Goal: Task Accomplishment & Management: Use online tool/utility

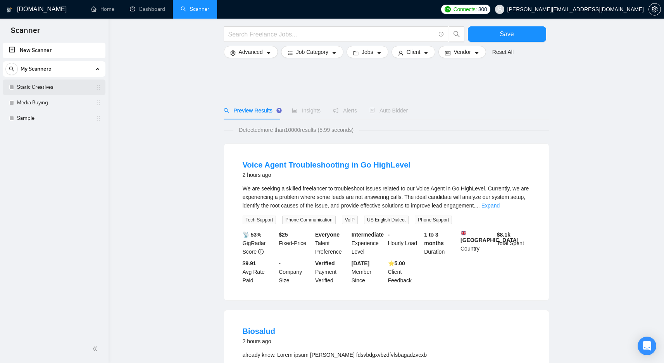
scroll to position [212, 0]
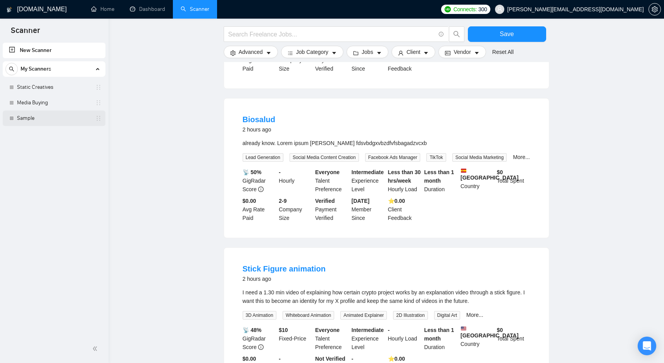
click at [52, 123] on link "Sample" at bounding box center [54, 118] width 74 height 16
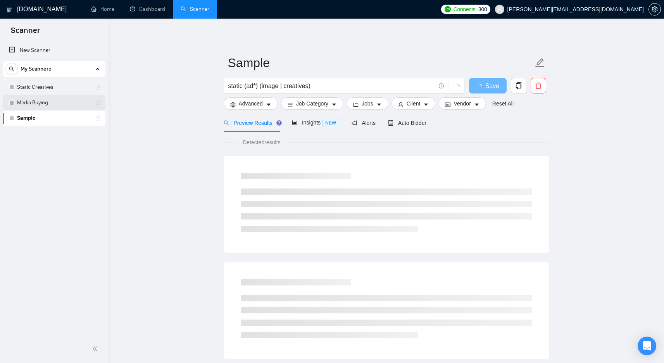
click at [71, 105] on link "Media Buying" at bounding box center [54, 103] width 74 height 16
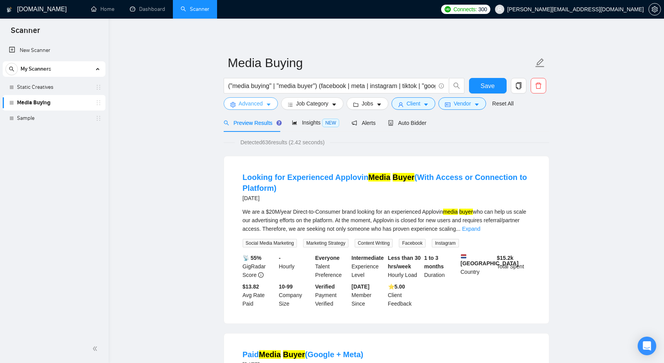
click at [251, 108] on button "Advanced" at bounding box center [251, 103] width 54 height 12
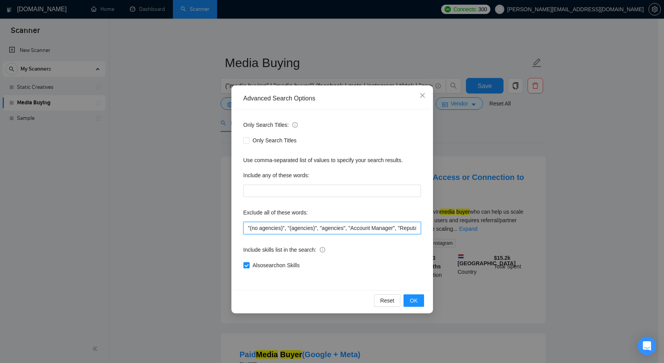
click at [374, 226] on input ""(no agencies)", "(agencies)", "agencies", "Account Manager", "Reputation Manag…" at bounding box center [331, 228] width 177 height 12
type input ""(no agencies)", "(agencies)", "agencies", "Account Manager", "Reputation Manag…"
click at [420, 300] on button "OK" at bounding box center [413, 300] width 20 height 12
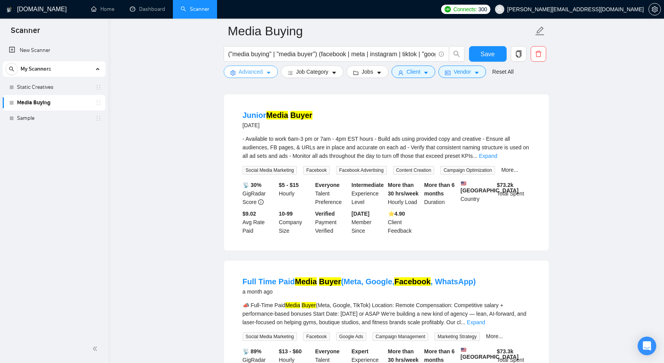
scroll to position [1636, 0]
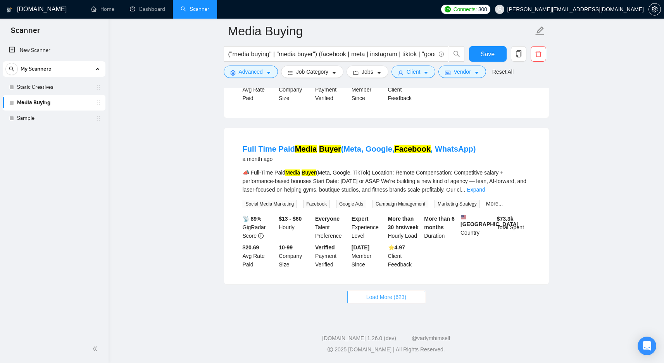
click at [406, 291] on button "Load More (623)" at bounding box center [386, 297] width 78 height 12
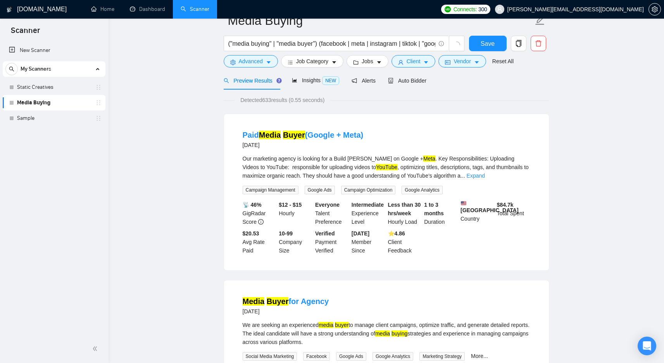
scroll to position [0, 0]
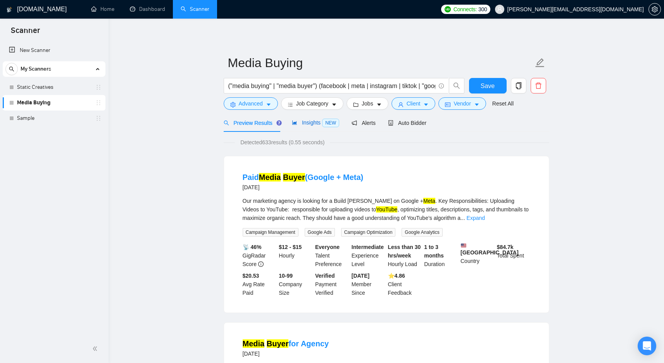
click at [306, 119] on div "Insights NEW" at bounding box center [315, 122] width 47 height 9
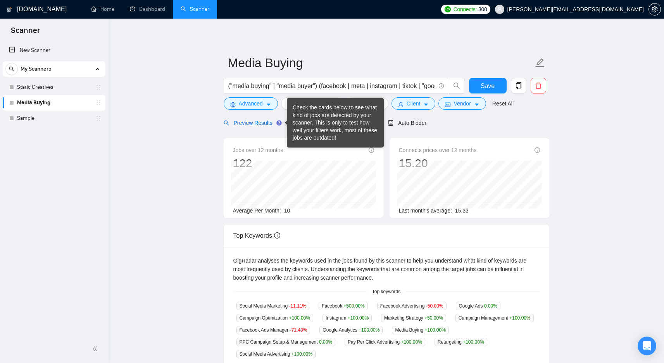
click at [251, 124] on span "Preview Results" at bounding box center [252, 123] width 56 height 6
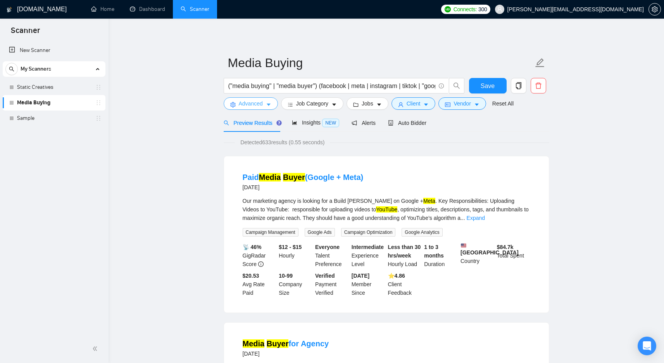
click at [262, 107] on span "Advanced" at bounding box center [251, 103] width 24 height 9
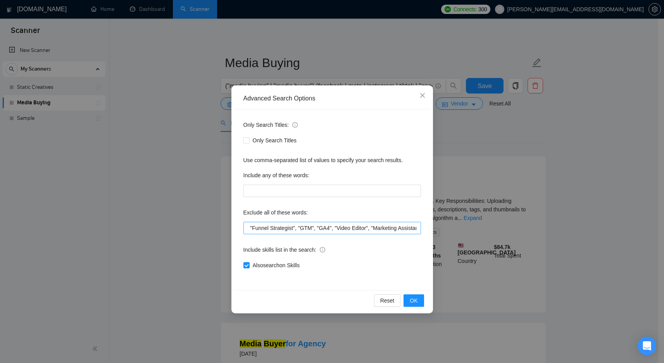
scroll to position [0, 367]
click at [421, 95] on icon "close" at bounding box center [422, 95] width 6 height 6
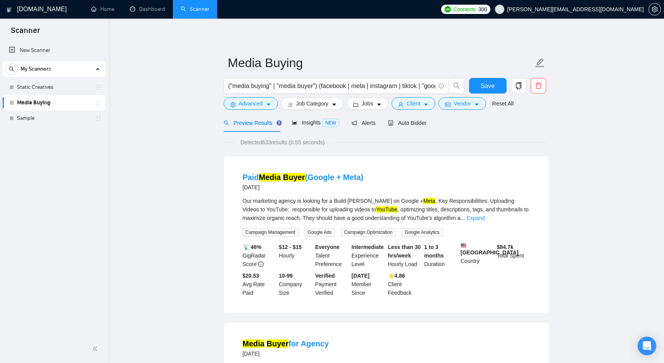
click at [420, 111] on form "Media Buying ("media buying" | "media buyer") (facebook | meta | instagram | ti…" at bounding box center [387, 81] width 326 height 63
click at [420, 104] on span "Client" at bounding box center [413, 103] width 14 height 9
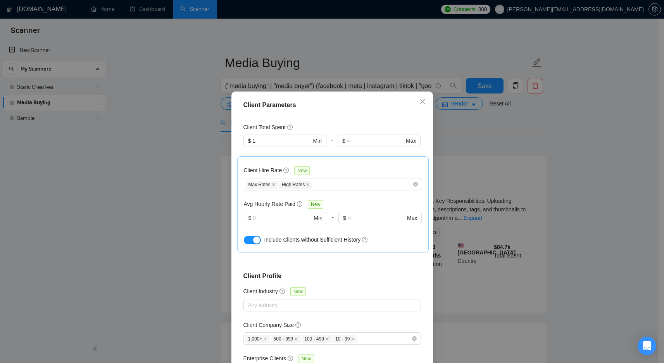
scroll to position [229, 0]
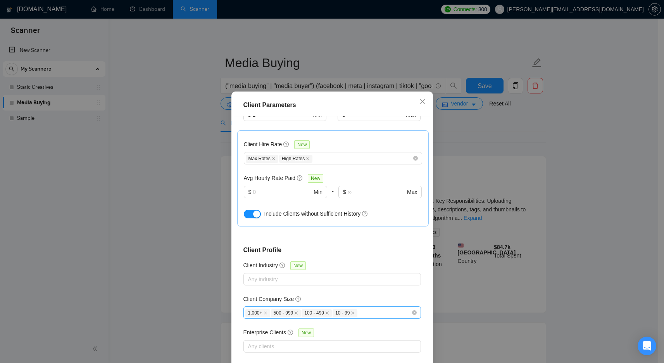
click at [377, 314] on div "1,000+ 500 - 999 100 - 499 10 - 99" at bounding box center [328, 312] width 166 height 9
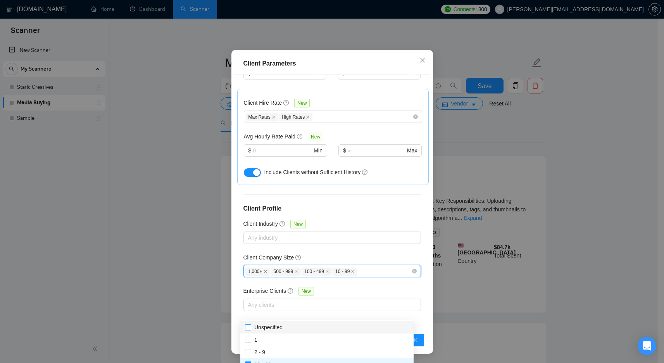
click at [269, 324] on span "Unspecified" at bounding box center [268, 327] width 28 height 6
click at [250, 324] on input "Unspecified" at bounding box center [247, 326] width 5 height 5
checkbox input "true"
click at [257, 335] on div "1" at bounding box center [326, 339] width 173 height 12
checkbox input "true"
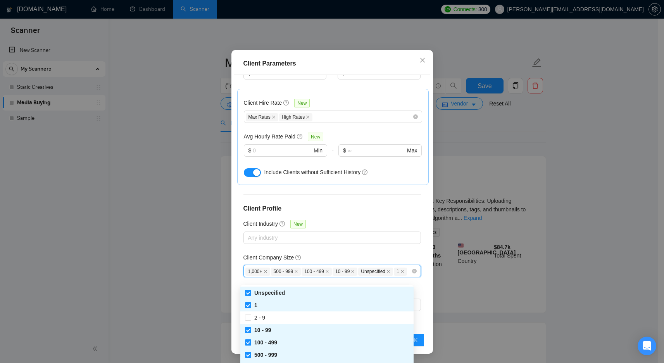
click at [257, 350] on div "500 - 999" at bounding box center [326, 354] width 173 height 12
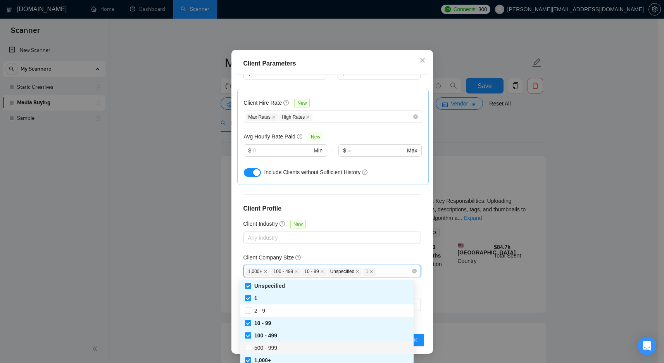
drag, startPoint x: 257, startPoint y: 345, endPoint x: 268, endPoint y: 323, distance: 24.8
click at [257, 345] on span "500 - 999" at bounding box center [265, 347] width 23 height 6
click at [250, 345] on input "500 - 999" at bounding box center [247, 346] width 5 height 5
checkbox input "true"
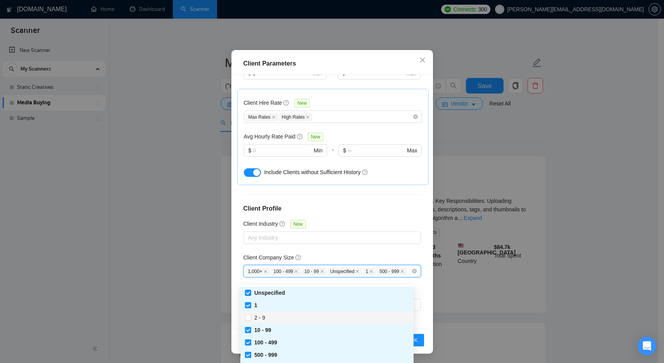
click at [267, 312] on div "2 - 9" at bounding box center [326, 317] width 173 height 12
checkbox input "true"
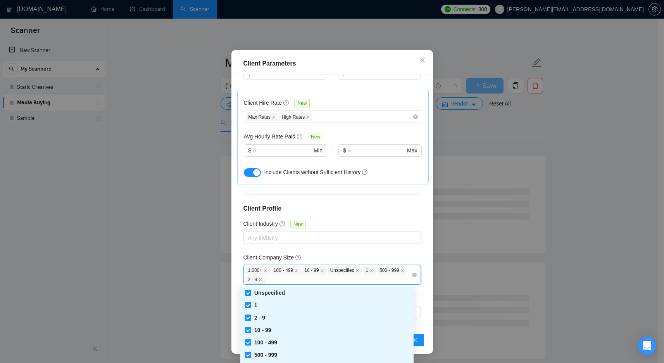
click at [425, 346] on div "Reset OK" at bounding box center [332, 340] width 196 height 22
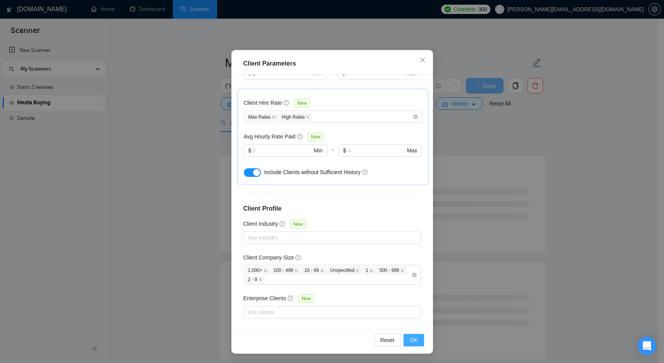
click at [419, 342] on button "OK" at bounding box center [413, 340] width 20 height 12
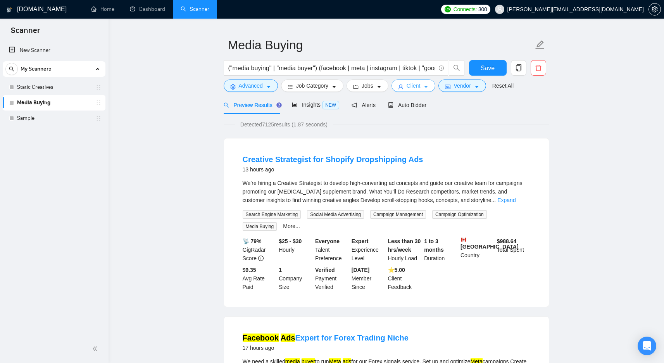
scroll to position [0, 0]
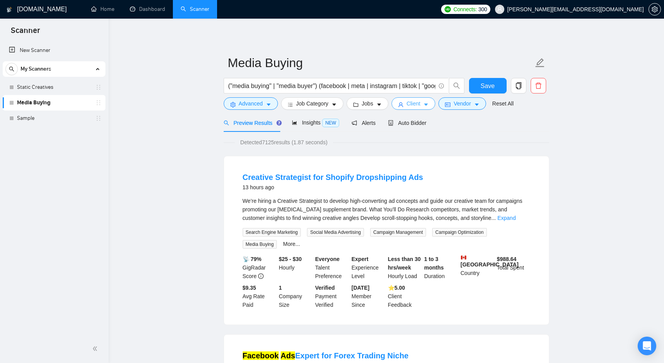
click at [425, 109] on button "Client" at bounding box center [413, 103] width 44 height 12
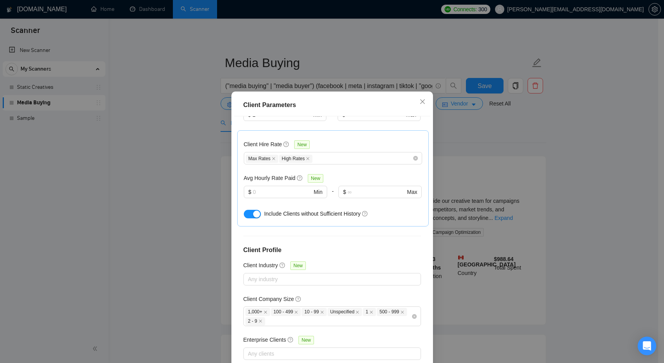
scroll to position [236, 0]
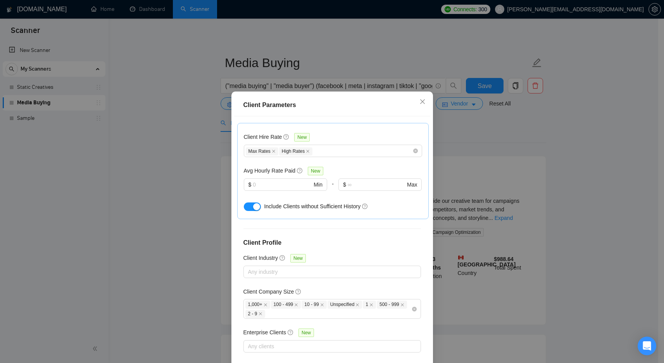
click at [296, 352] on div "Client Location Include Client Countries [GEOGRAPHIC_DATA] [GEOGRAPHIC_DATA] [G…" at bounding box center [332, 243] width 196 height 254
click at [296, 346] on div at bounding box center [328, 345] width 166 height 9
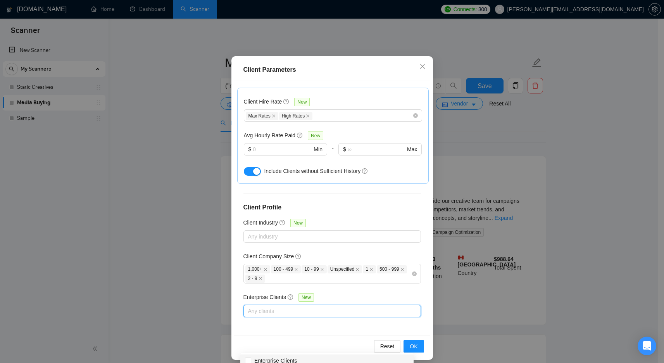
scroll to position [41, 0]
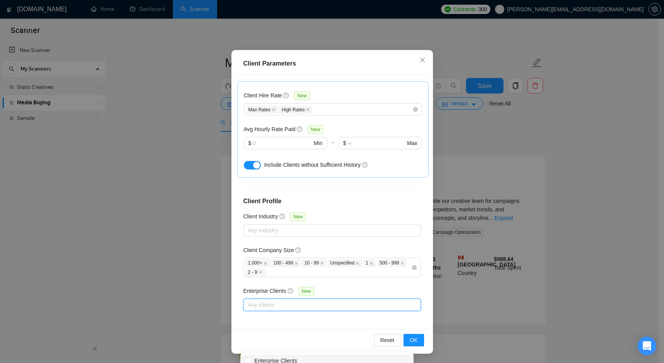
click at [346, 320] on div "Client Location Include Client Countries [GEOGRAPHIC_DATA] [GEOGRAPHIC_DATA] [G…" at bounding box center [332, 202] width 196 height 254
click at [325, 305] on div at bounding box center [328, 304] width 166 height 9
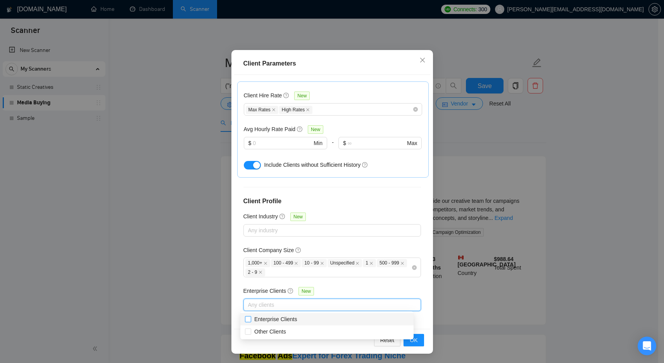
click at [297, 317] on span "Enterprise Clients" at bounding box center [275, 319] width 43 height 6
click at [250, 317] on input "Enterprise Clients" at bounding box center [247, 318] width 5 height 5
checkbox input "true"
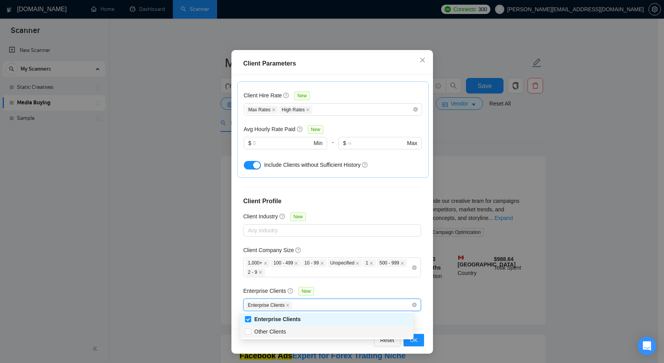
click at [297, 328] on div "Other Clients" at bounding box center [327, 331] width 164 height 9
checkbox input "true"
click at [415, 343] on button "OK" at bounding box center [413, 340] width 20 height 12
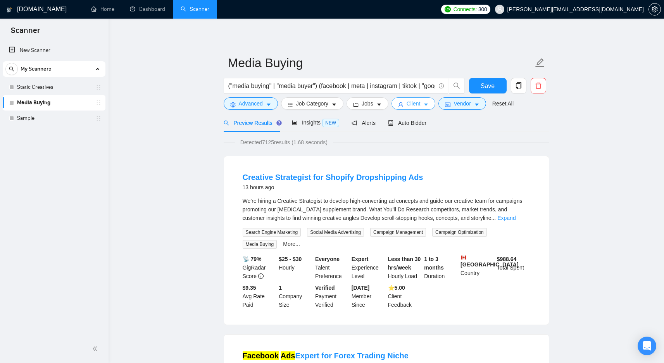
click at [414, 103] on span "Client" at bounding box center [413, 103] width 14 height 9
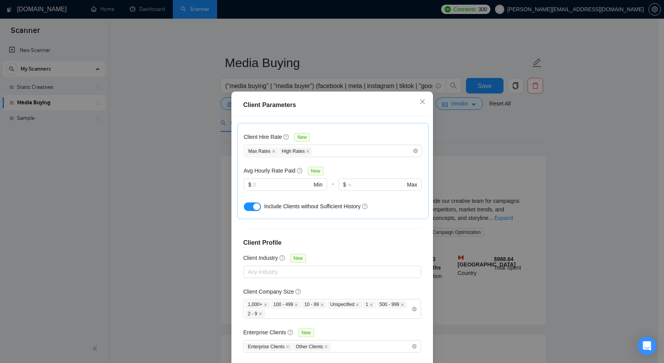
scroll to position [41, 0]
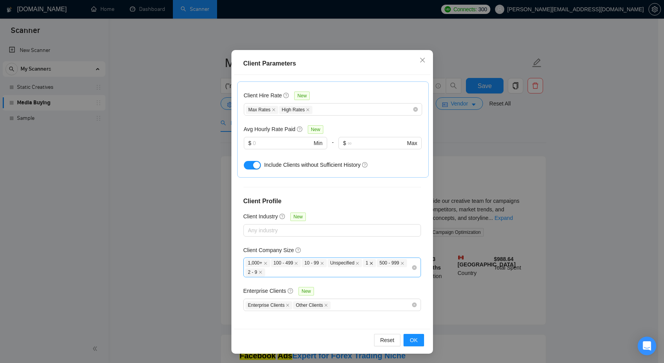
click at [373, 262] on icon "close" at bounding box center [371, 263] width 4 height 4
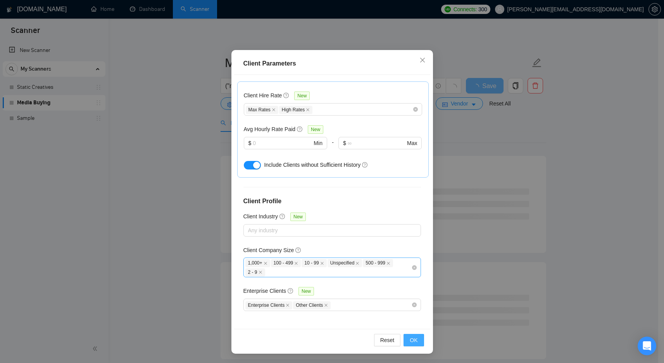
click at [411, 340] on span "OK" at bounding box center [414, 340] width 8 height 9
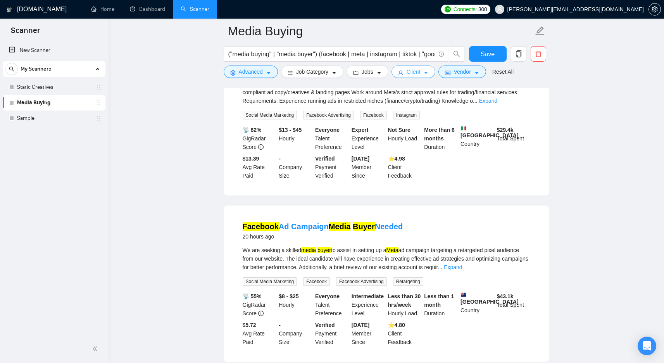
scroll to position [4, 0]
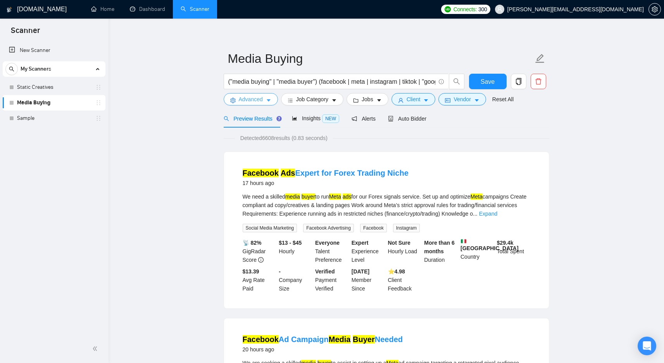
click at [257, 100] on span "Advanced" at bounding box center [251, 99] width 24 height 9
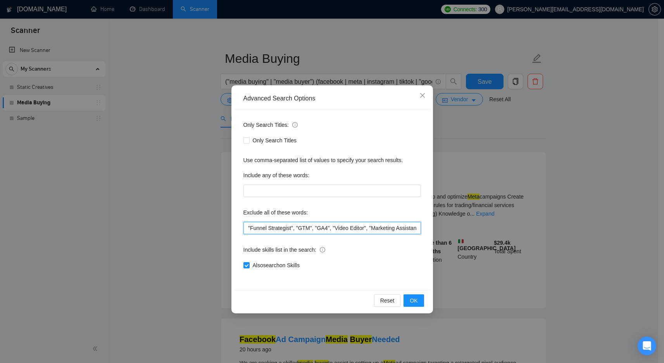
click at [383, 225] on input ""(no agencies)", "(agencies)", "agencies", "Account Manager", "Reputation Manag…" at bounding box center [331, 228] width 177 height 12
click at [419, 295] on button "OK" at bounding box center [413, 300] width 20 height 12
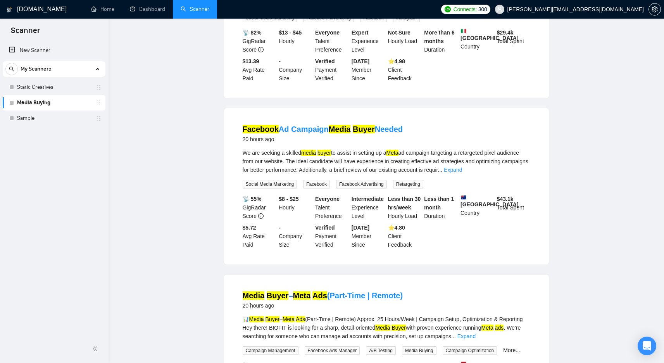
scroll to position [0, 0]
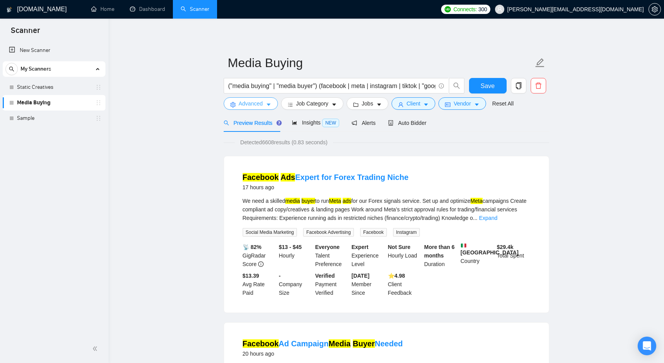
click at [267, 108] on button "Advanced" at bounding box center [251, 103] width 54 height 12
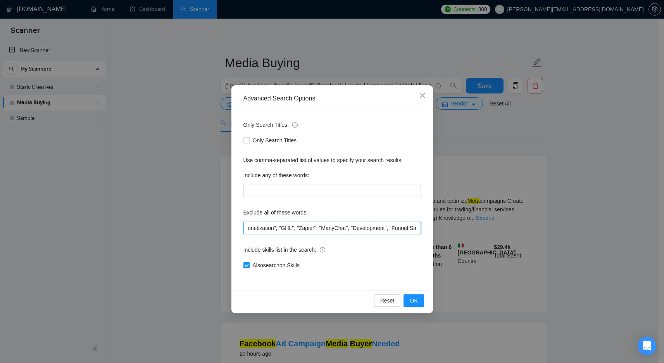
scroll to position [0, 517]
drag, startPoint x: 332, startPoint y: 231, endPoint x: 458, endPoint y: 234, distance: 126.0
click at [458, 234] on div "Advanced Search Options Only Search Titles: Only Search Titles Use comma-separa…" at bounding box center [332, 181] width 664 height 363
click at [409, 229] on input ""(no agencies)", "(agencies)", "agencies", "Account Manager", "Reputation Manag…" at bounding box center [331, 228] width 177 height 12
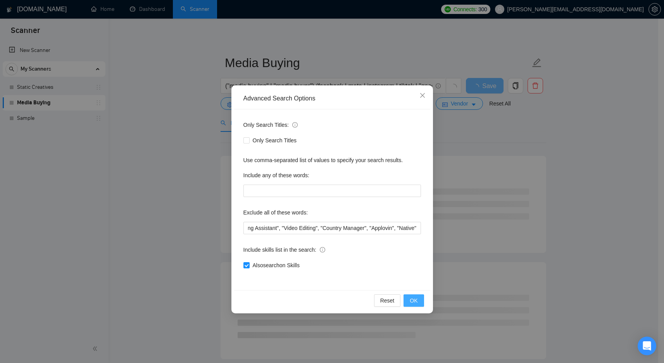
click at [416, 297] on span "OK" at bounding box center [414, 300] width 8 height 9
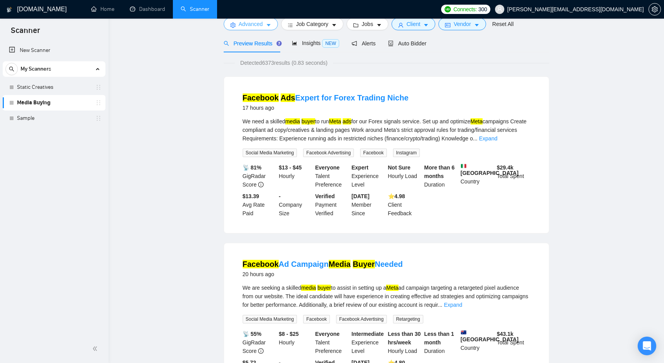
scroll to position [0, 0]
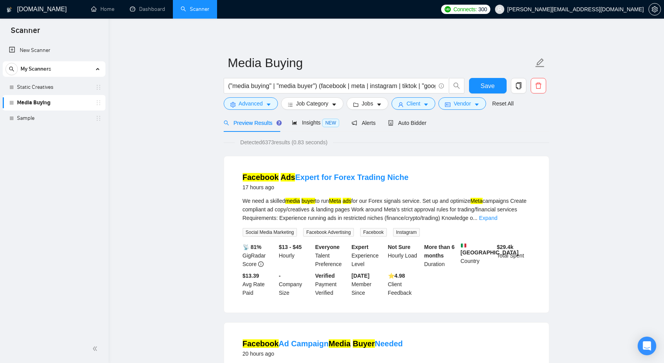
click at [260, 119] on div "Preview Results" at bounding box center [252, 123] width 56 height 9
click at [261, 107] on span "Advanced" at bounding box center [251, 103] width 24 height 9
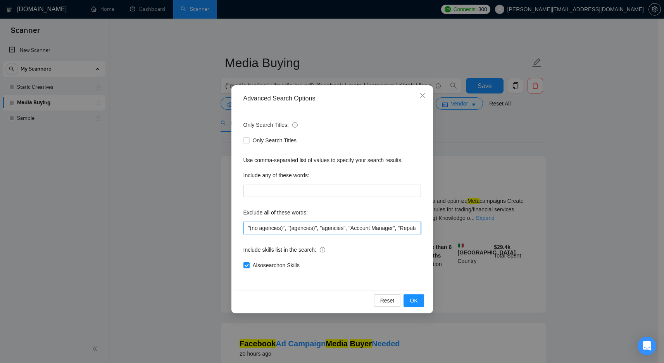
scroll to position [0, 540]
drag, startPoint x: 344, startPoint y: 229, endPoint x: 456, endPoint y: 228, distance: 111.6
click at [456, 228] on div "Advanced Search Options Only Search Titles: Only Search Titles Use comma-separa…" at bounding box center [332, 181] width 664 height 363
click at [419, 228] on input ""(no agencies)", "(agencies)", "agencies", "Account Manager", "Reputation Manag…" at bounding box center [331, 228] width 177 height 12
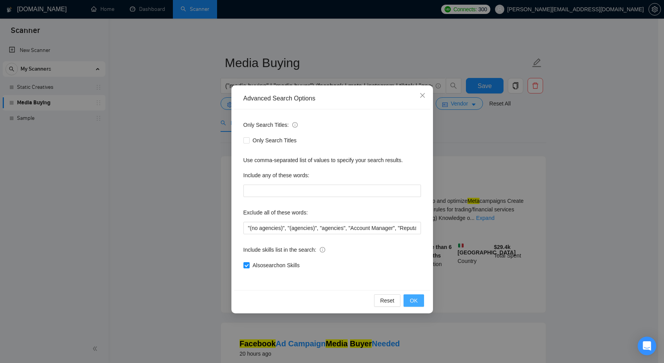
click at [420, 296] on button "OK" at bounding box center [413, 300] width 20 height 12
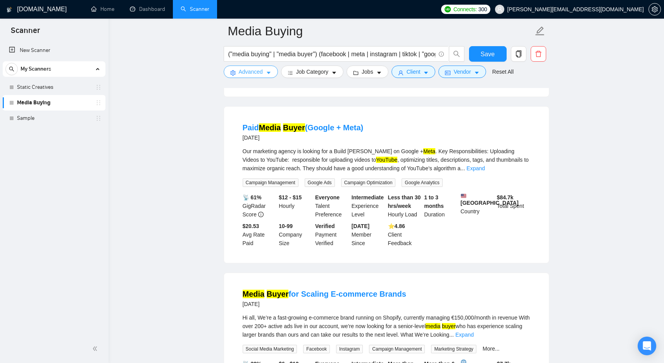
scroll to position [1580, 0]
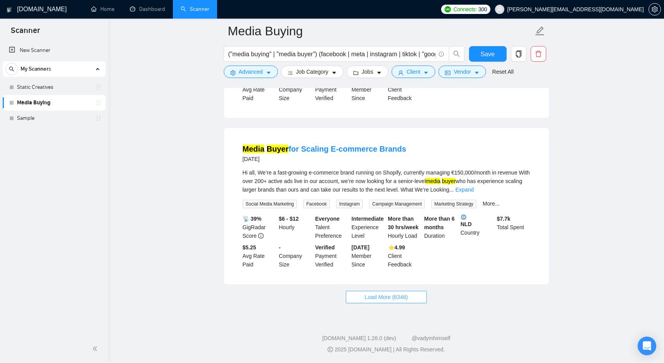
click at [406, 295] on span "Load More (6346)" at bounding box center [386, 297] width 43 height 9
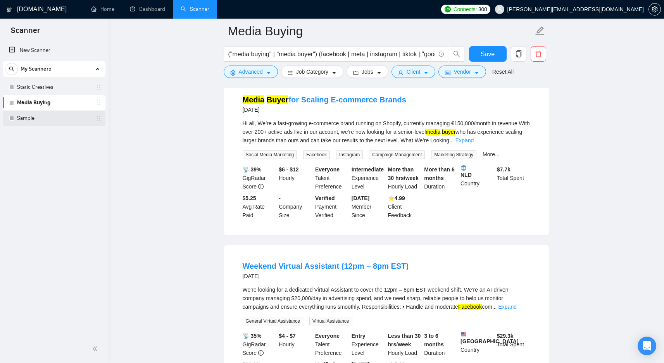
drag, startPoint x: 13, startPoint y: 87, endPoint x: 84, endPoint y: 122, distance: 79.4
click at [87, 117] on div "Static Creatives Media Buying Sample" at bounding box center [54, 102] width 103 height 47
click at [86, 178] on div "New Scanner My Scanners Static Creatives Media Buying Sample" at bounding box center [54, 187] width 109 height 293
click at [583, 174] on main "Media Buying ("media buying" | "media buyer") (facebook | meta | instagram | ti…" at bounding box center [386, 199] width 530 height 3496
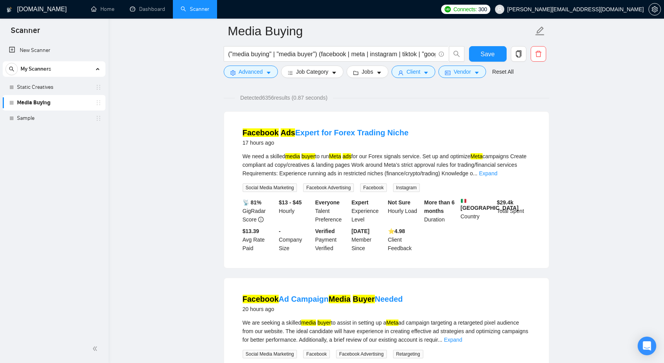
scroll to position [0, 0]
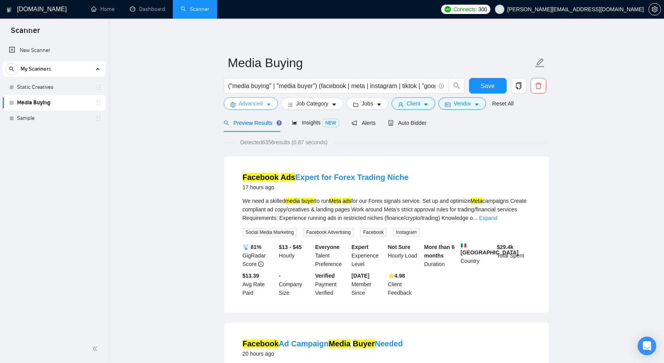
click at [248, 106] on span "Advanced" at bounding box center [251, 103] width 24 height 9
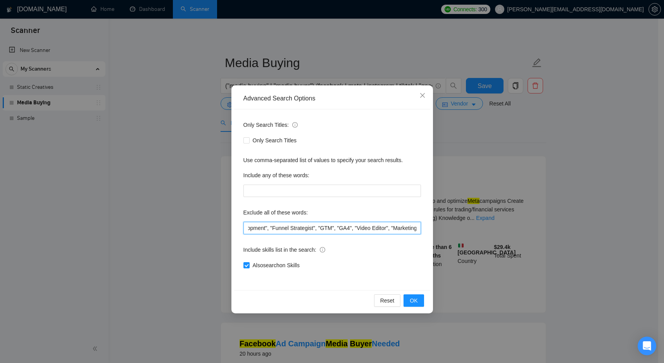
scroll to position [0, 588]
drag, startPoint x: 364, startPoint y: 231, endPoint x: 438, endPoint y: 226, distance: 74.1
click at [438, 226] on div "Advanced Search Options Only Search Titles: Only Search Titles Use comma-separa…" at bounding box center [332, 181] width 664 height 363
click at [415, 227] on input ""(no agencies)", "(agencies)", "agencies", "Account Manager", "Reputation Manag…" at bounding box center [331, 228] width 177 height 12
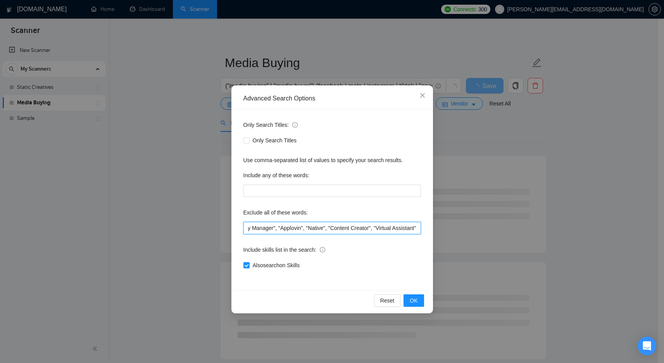
scroll to position [0, 636]
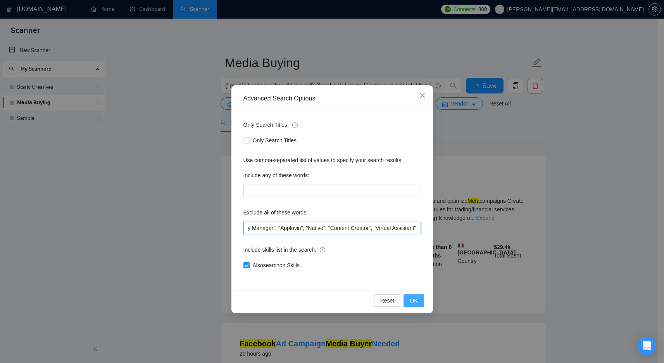
type input ""(no agencies)", "(agencies)", "agencies", "Account Manager", "Reputation Manag…"
click at [417, 304] on button "OK" at bounding box center [413, 300] width 20 height 12
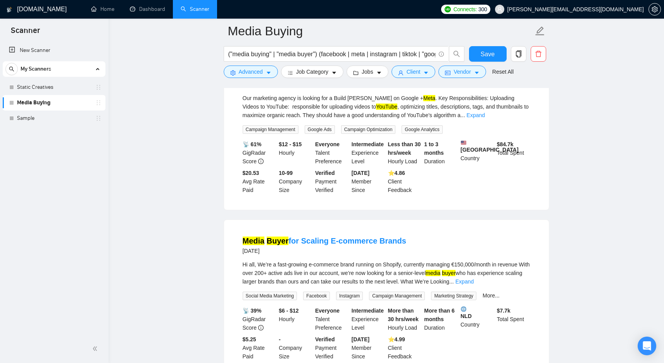
scroll to position [1580, 0]
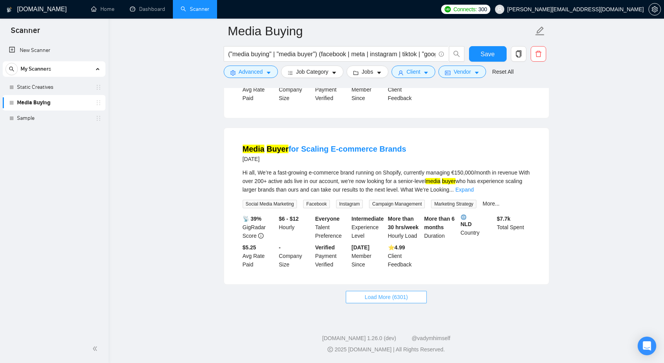
click at [388, 298] on span "Load More (6301)" at bounding box center [386, 297] width 43 height 9
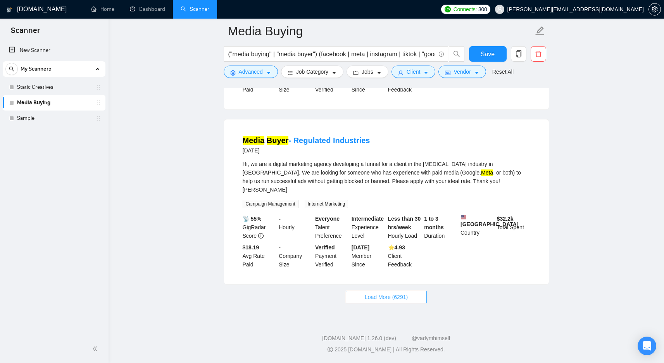
scroll to position [3286, 0]
click at [372, 301] on span "Load More (6291)" at bounding box center [386, 297] width 43 height 9
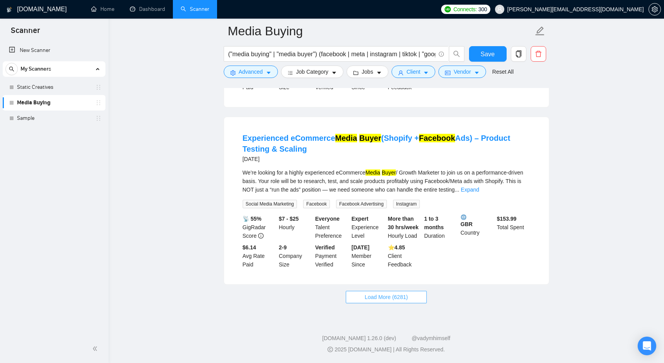
scroll to position [5087, 0]
click at [384, 299] on span "Load More (6281)" at bounding box center [386, 297] width 43 height 9
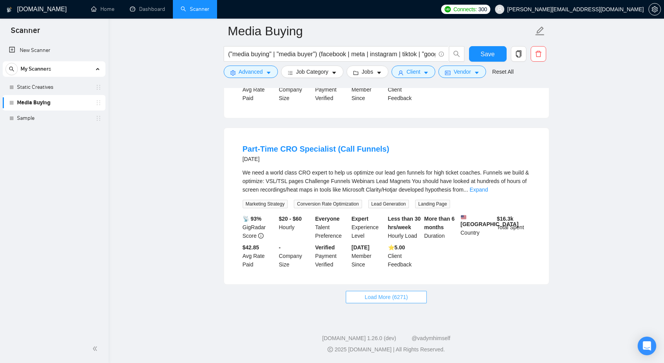
scroll to position [6812, 0]
click at [376, 301] on span "Load More (6271)" at bounding box center [386, 297] width 43 height 9
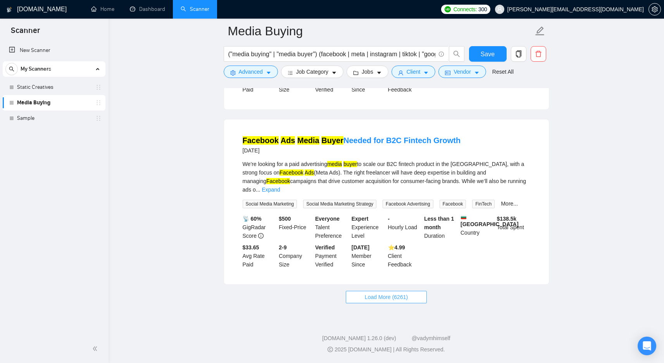
scroll to position [8527, 0]
click at [398, 299] on span "Load More (6261)" at bounding box center [386, 297] width 43 height 9
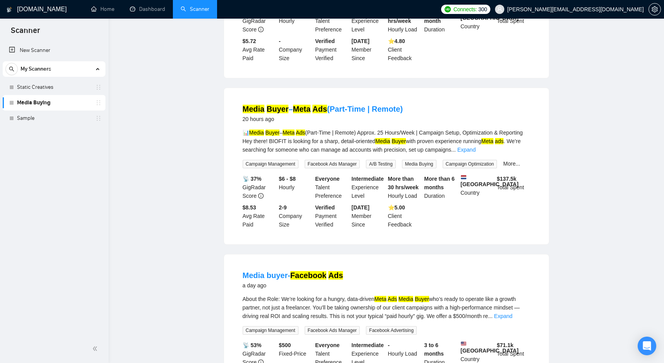
scroll to position [0, 0]
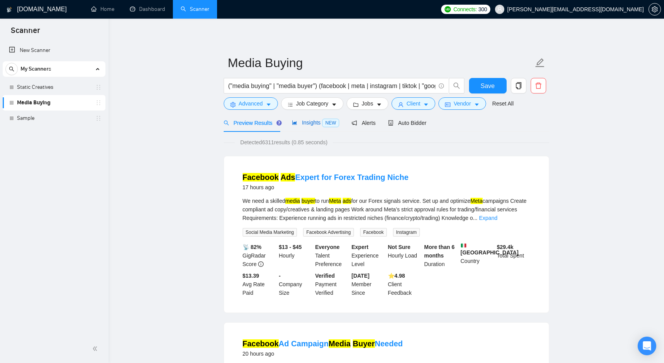
click at [313, 124] on span "Insights NEW" at bounding box center [315, 122] width 47 height 6
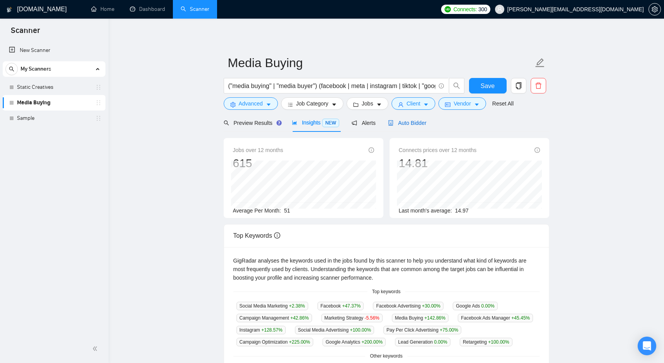
click at [412, 127] on div "Auto Bidder" at bounding box center [407, 123] width 38 height 9
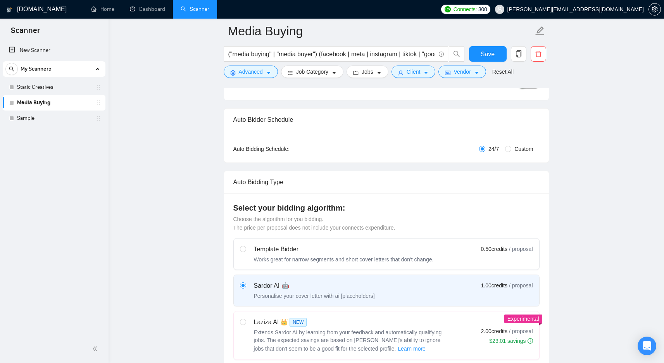
scroll to position [119, 0]
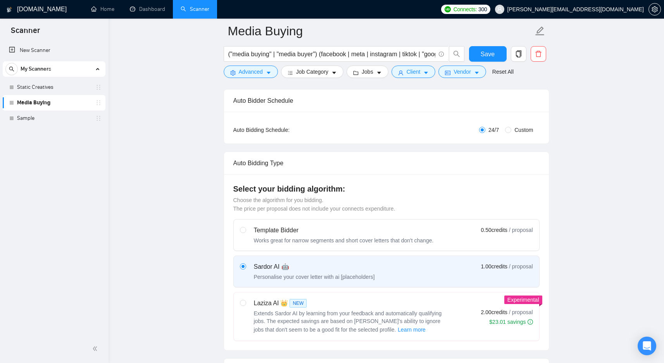
click at [517, 128] on span "Custom" at bounding box center [523, 130] width 25 height 9
click at [511, 128] on input "Custom" at bounding box center [508, 130] width 6 height 6
radio input "true"
radio input "false"
checkbox input "true"
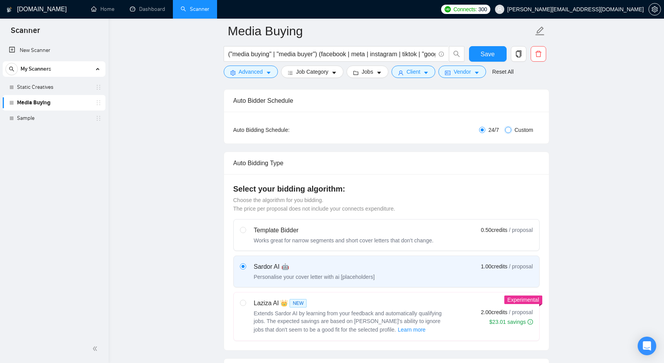
checkbox input "true"
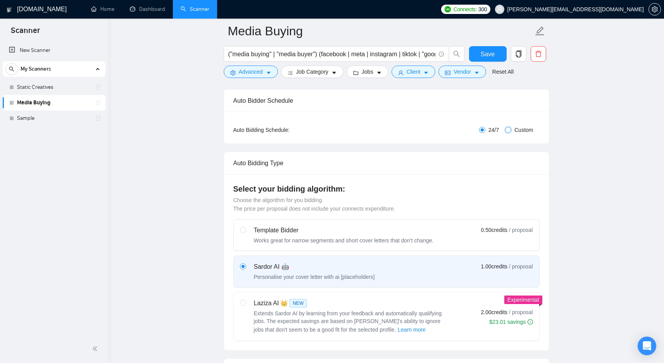
checkbox input "true"
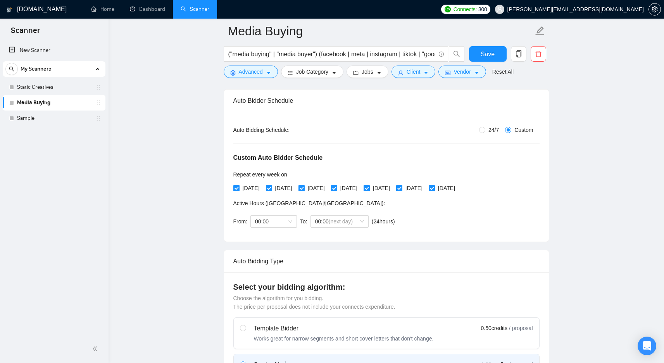
click at [485, 128] on span "24/7" at bounding box center [493, 130] width 17 height 9
click at [484, 128] on input "24/7" at bounding box center [482, 130] width 6 height 6
radio input "true"
radio input "false"
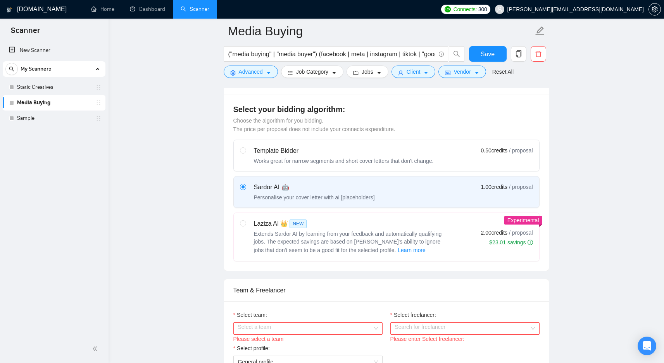
scroll to position [199, 0]
click at [251, 225] on div "Laziza AI 👑 NEW Extends Sardor AI by learning from your feedback and automatica…" at bounding box center [344, 236] width 208 height 36
click at [245, 225] on input "radio" at bounding box center [242, 221] width 5 height 5
radio input "true"
radio input "false"
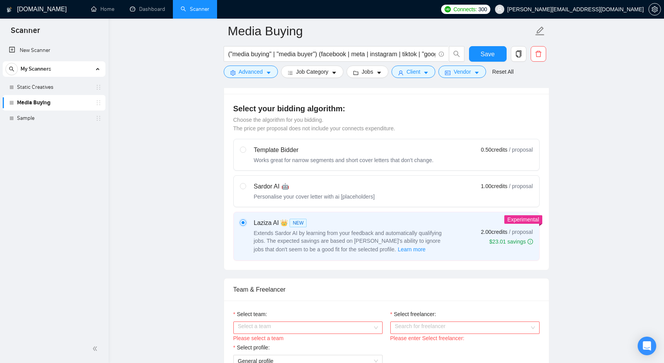
scroll to position [259, 0]
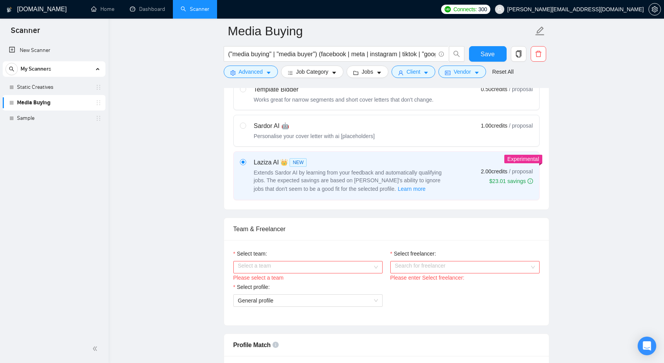
click at [288, 265] on input "Select team:" at bounding box center [305, 267] width 134 height 12
click at [287, 284] on div "Nova Digital" at bounding box center [308, 282] width 140 height 9
click at [444, 272] on input "Select freelancer:" at bounding box center [462, 267] width 134 height 12
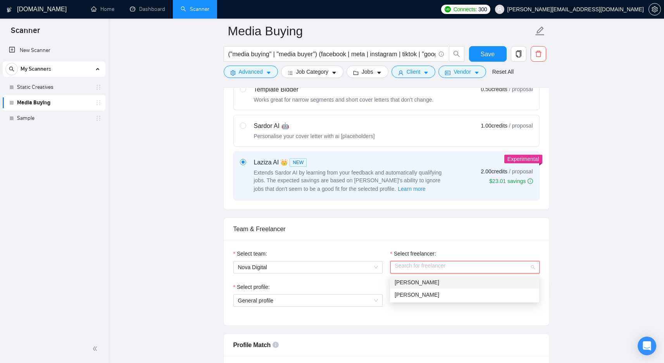
click at [437, 279] on div "[PERSON_NAME]" at bounding box center [464, 282] width 140 height 9
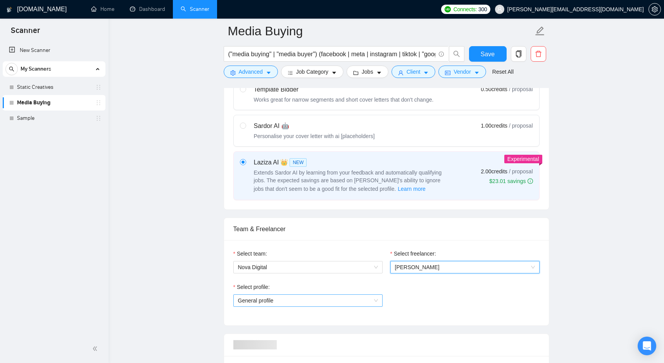
click at [339, 296] on span "General profile" at bounding box center [308, 301] width 140 height 12
click at [313, 305] on span "General profile" at bounding box center [308, 301] width 140 height 12
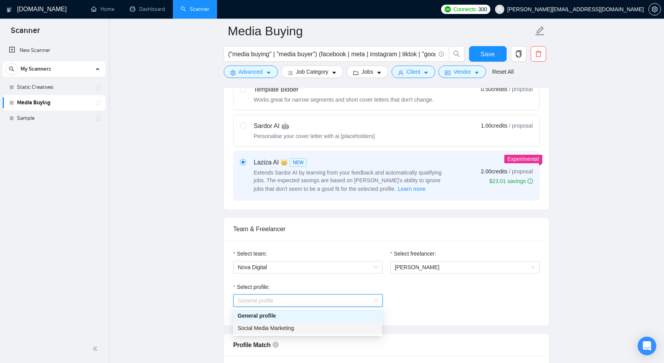
click at [307, 324] on div "Social Media Marketing" at bounding box center [308, 328] width 140 height 9
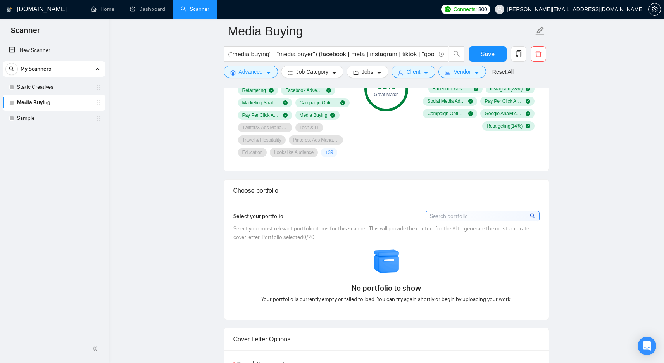
scroll to position [604, 0]
click at [474, 215] on input at bounding box center [482, 215] width 113 height 10
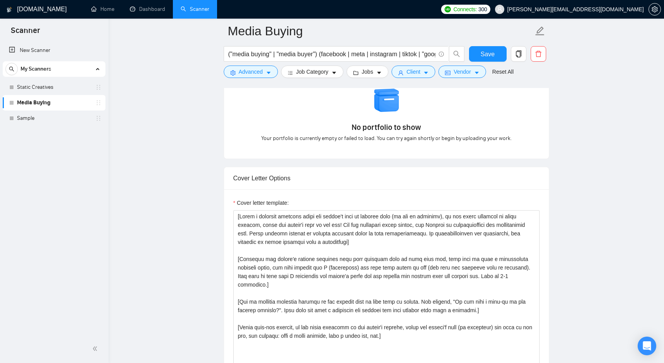
scroll to position [813, 0]
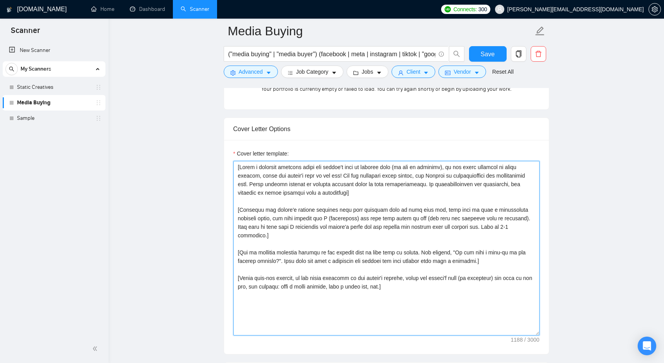
click at [462, 324] on textarea "Cover letter template:" at bounding box center [386, 248] width 306 height 174
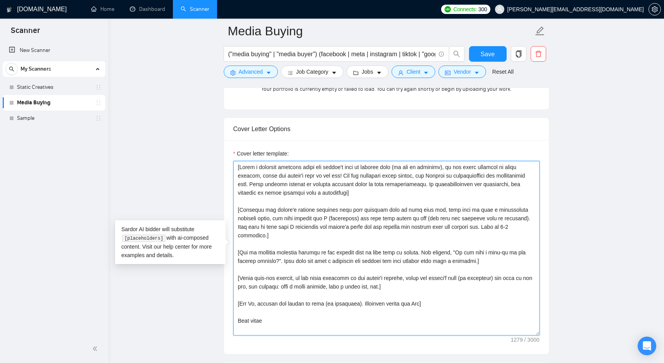
drag, startPoint x: 292, startPoint y: 311, endPoint x: 208, endPoint y: 313, distance: 83.7
click at [208, 313] on main "Media Buying ("media buying" | "media buyer") (facebook | meta | instagram | ti…" at bounding box center [386, 258] width 530 height 2080
paste textarea "ct immediately stood out for me because [mention main pain point] is just our s…"
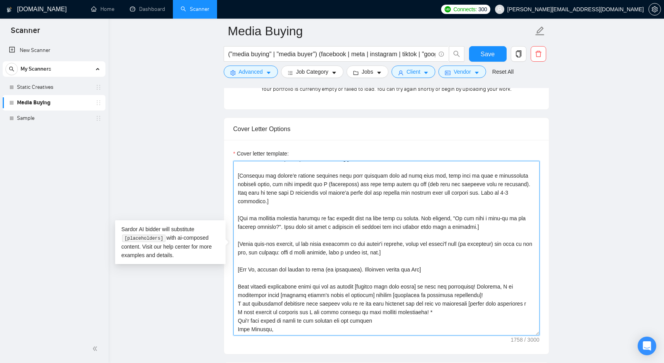
scroll to position [43, 0]
click at [501, 287] on textarea "Cover letter template:" at bounding box center [386, 248] width 306 height 174
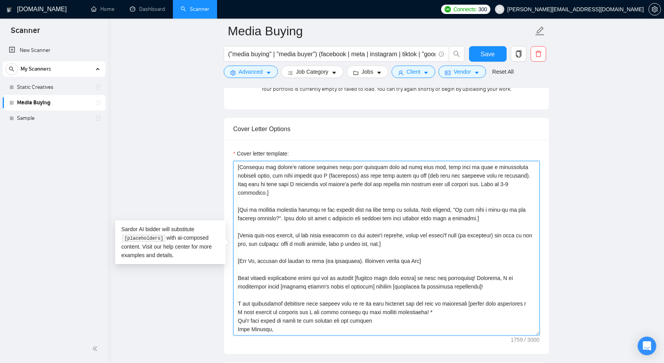
click at [452, 311] on textarea "Cover letter template:" at bounding box center [386, 248] width 306 height 174
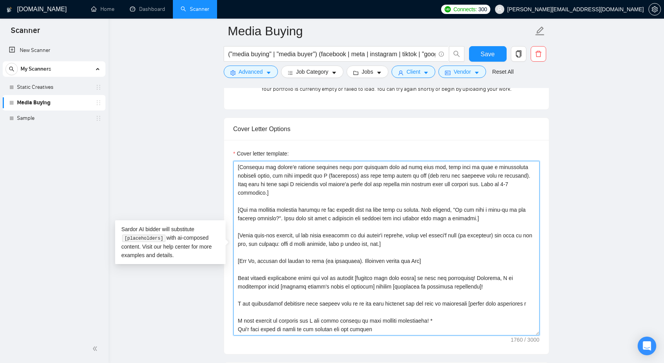
click at [458, 329] on textarea "Cover letter template:" at bounding box center [386, 248] width 306 height 174
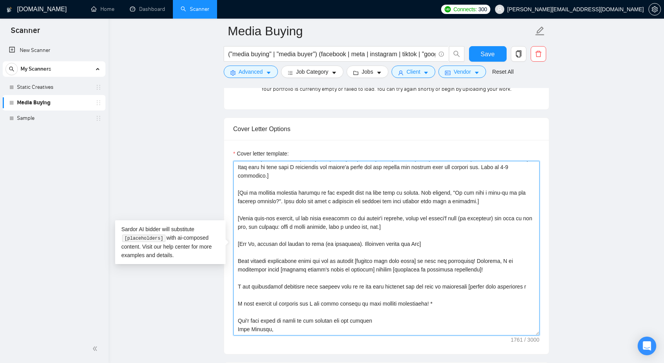
scroll to position [68, 0]
drag, startPoint x: 261, startPoint y: 285, endPoint x: 265, endPoint y: 285, distance: 3.9
click at [265, 285] on textarea "Cover letter template:" at bounding box center [386, 248] width 306 height 174
click at [451, 305] on textarea "Cover letter template:" at bounding box center [386, 248] width 306 height 174
click at [384, 319] on textarea "Cover letter template:" at bounding box center [386, 248] width 306 height 174
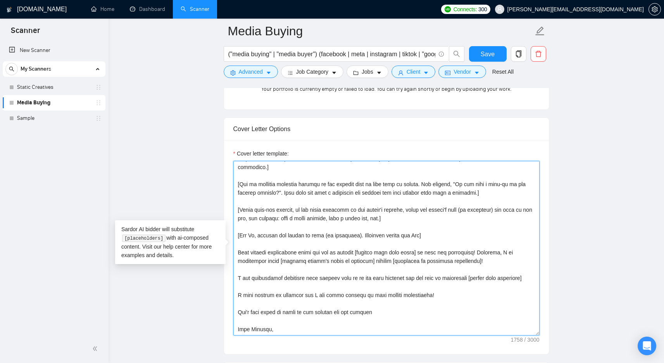
scroll to position [77, 0]
click at [315, 332] on textarea "Cover letter template:" at bounding box center [386, 248] width 306 height 174
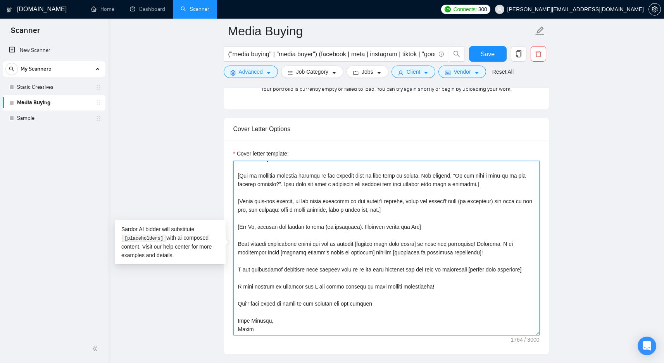
scroll to position [85, 0]
click at [239, 214] on textarea "Cover letter template:" at bounding box center [386, 248] width 306 height 174
click at [238, 218] on textarea "Cover letter template:" at bounding box center [386, 248] width 306 height 174
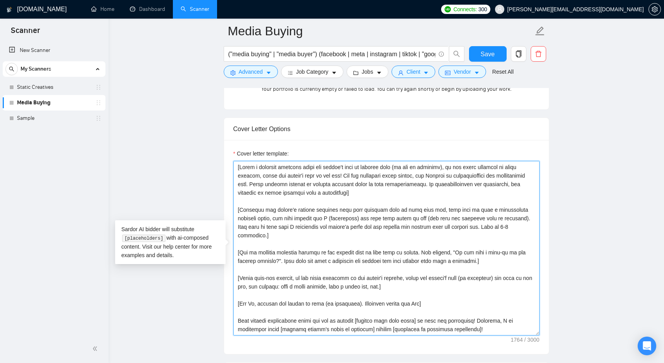
drag, startPoint x: 238, startPoint y: 219, endPoint x: 236, endPoint y: 169, distance: 50.4
click at [236, 169] on textarea "Cover letter template:" at bounding box center [386, 248] width 306 height 174
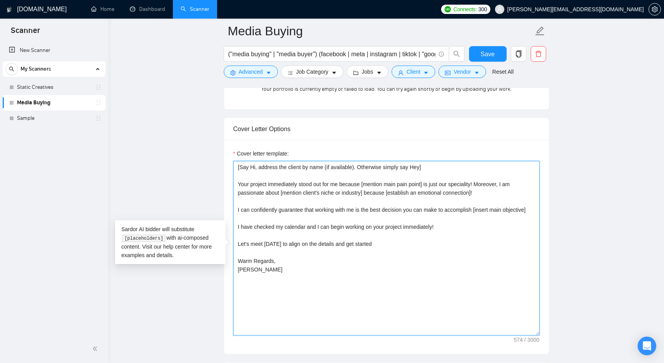
type textarea "[Say Hi, address the client by name (if available). Otherwise simply say Hey] Y…"
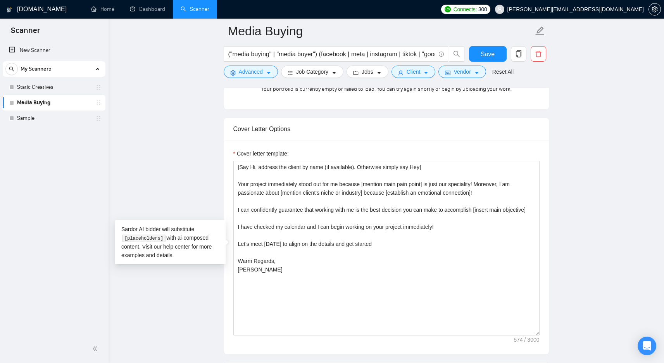
click at [185, 165] on main "Media Buying ("media buying" | "media buyer") (facebook | meta | instagram | ti…" at bounding box center [386, 258] width 530 height 2080
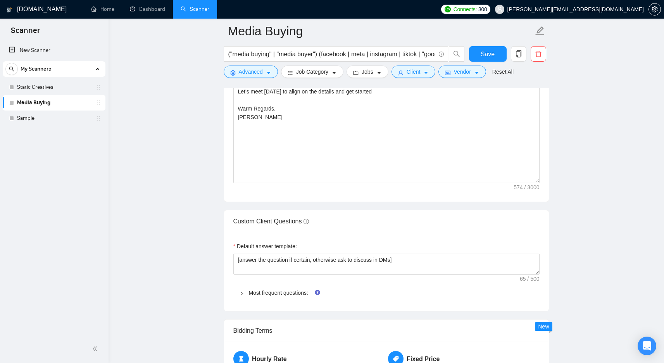
scroll to position [967, 0]
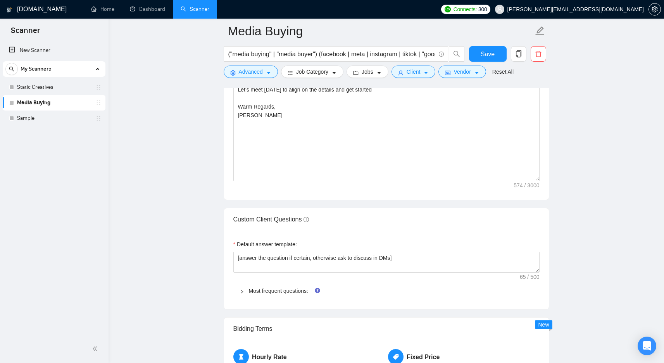
click at [264, 293] on span "Most frequent questions:" at bounding box center [391, 290] width 284 height 9
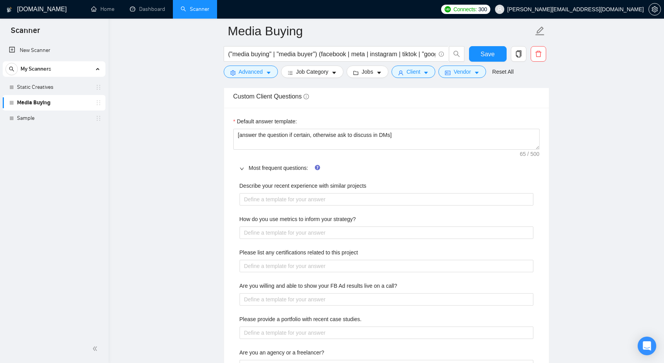
scroll to position [1119, 0]
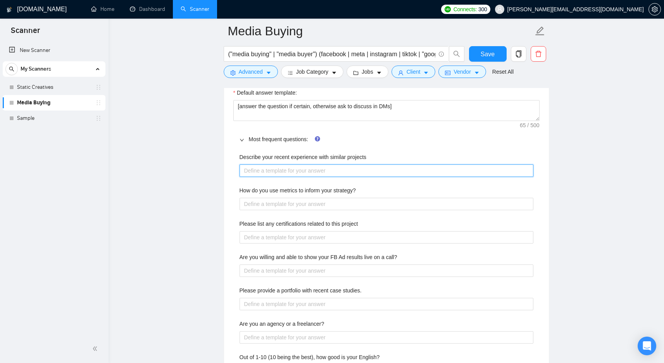
click at [281, 172] on projects "Describe your recent experience with similar projects" at bounding box center [386, 170] width 294 height 12
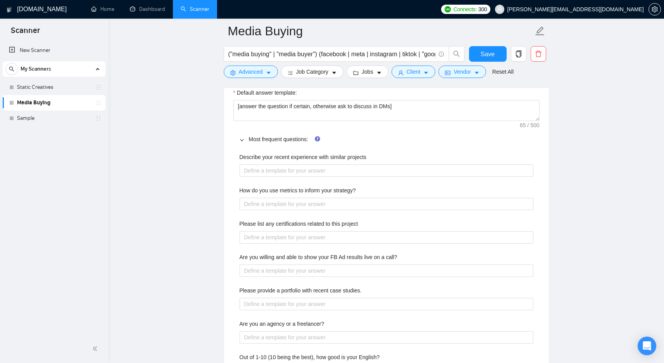
click at [277, 135] on span "Most frequent questions:" at bounding box center [391, 139] width 284 height 9
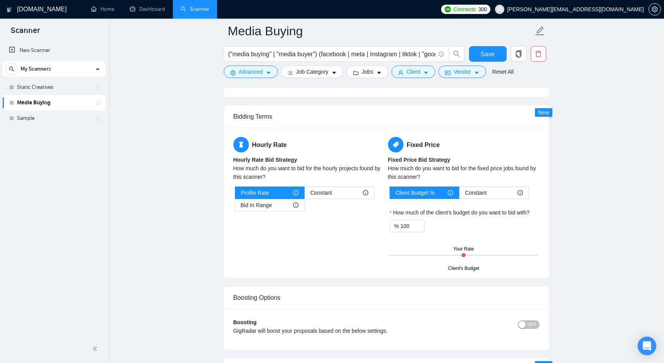
scroll to position [1188, 0]
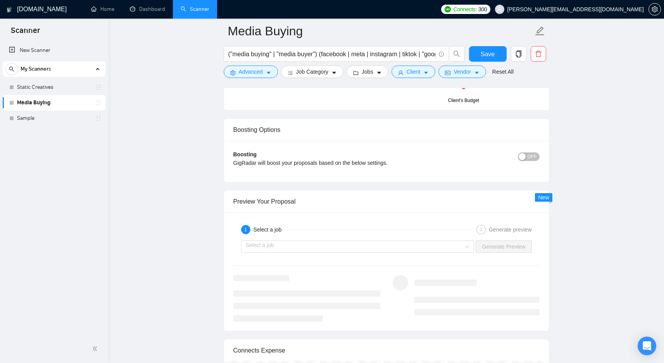
scroll to position [1390, 0]
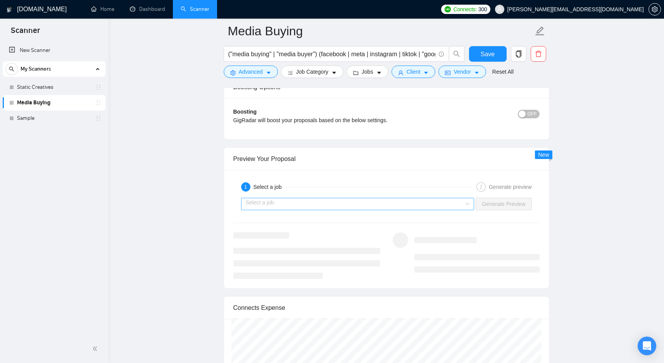
click at [374, 208] on input "search" at bounding box center [355, 204] width 219 height 12
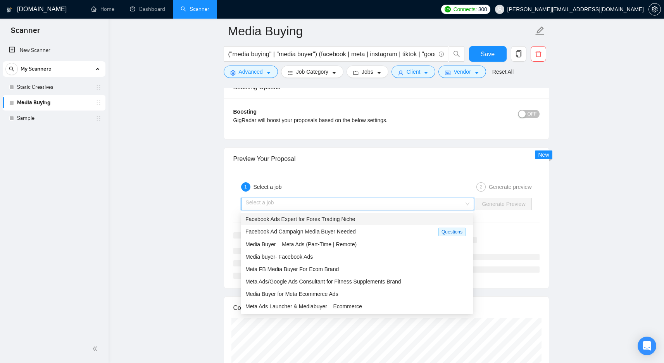
click at [360, 216] on div "Facebook Ads Expert for Forex Trading Niche" at bounding box center [356, 219] width 223 height 9
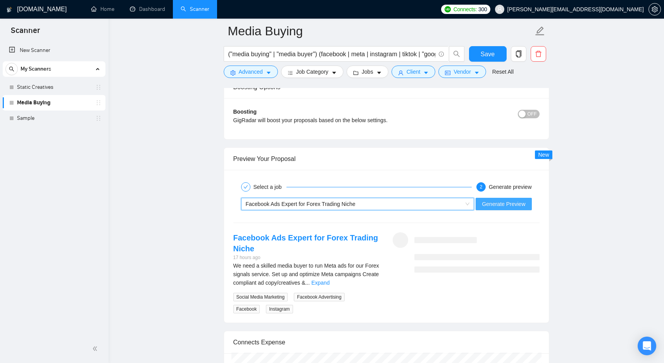
click at [514, 204] on span "Generate Preview" at bounding box center [503, 204] width 43 height 9
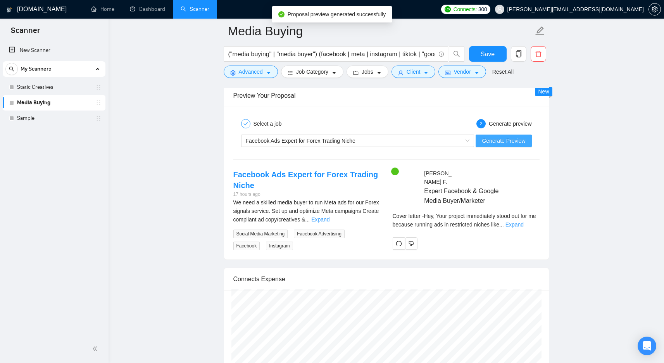
scroll to position [1443, 0]
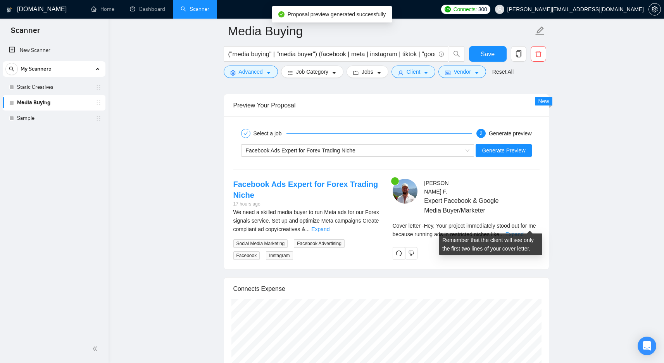
click at [524, 231] on link "Expand" at bounding box center [514, 234] width 18 height 6
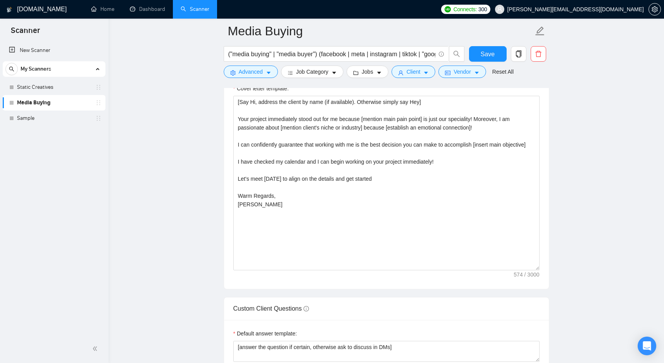
scroll to position [821, 0]
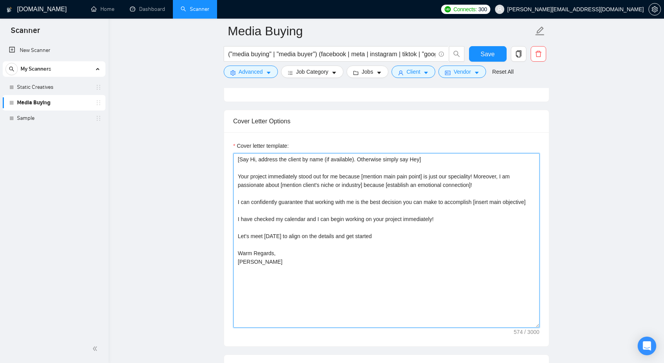
click at [443, 176] on textarea "[Say Hi, address the client by name (if available). Otherwise simply say Hey] Y…" at bounding box center [386, 240] width 306 height 174
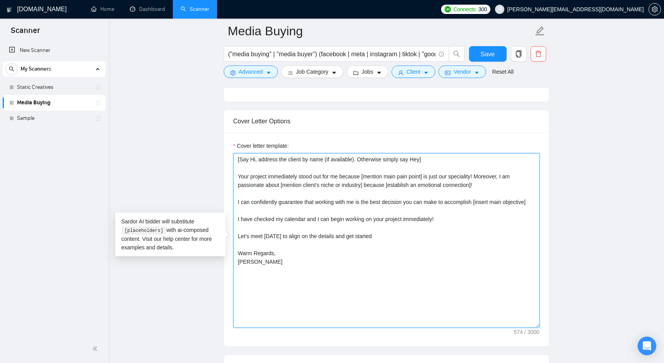
drag, startPoint x: 443, startPoint y: 176, endPoint x: 460, endPoint y: 177, distance: 16.7
click at [460, 177] on textarea "[Say Hi, address the client by name (if available). Otherwise simply say Hey] Y…" at bounding box center [386, 240] width 306 height 174
type textarea "[Say Hi, address the client by name (if available). Otherwise simply say Hey] Y…"
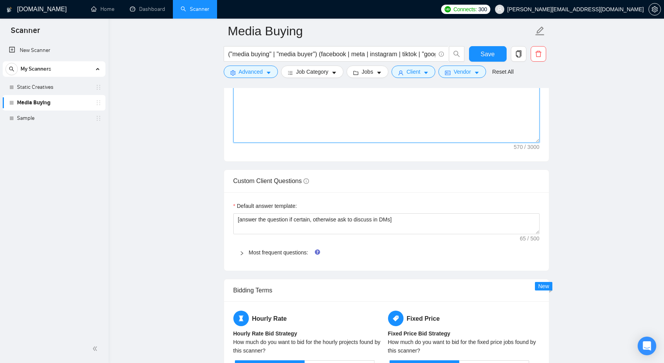
scroll to position [1014, 0]
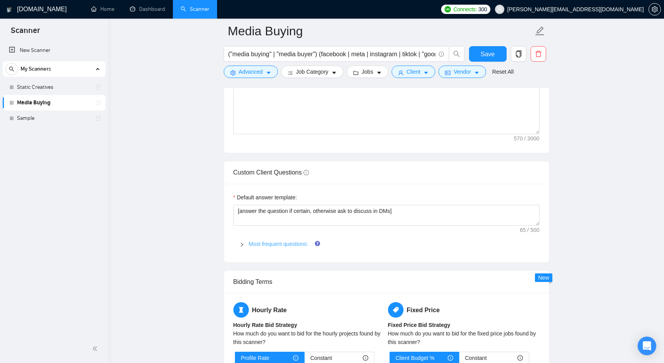
click at [292, 243] on link "Most frequent questions:" at bounding box center [278, 244] width 59 height 6
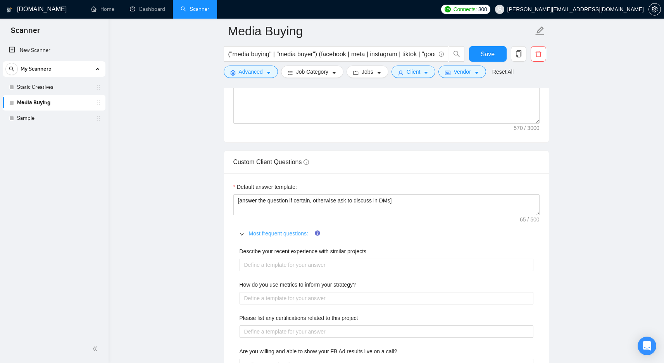
scroll to position [1135, 0]
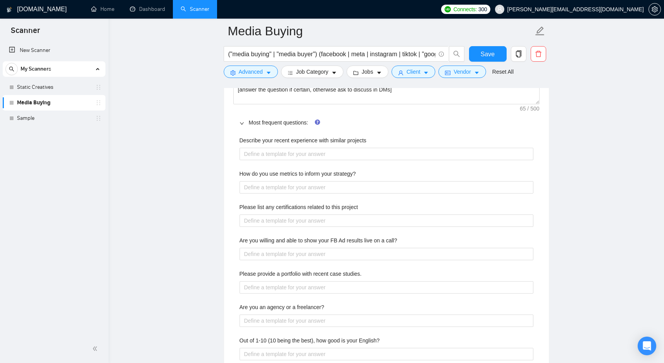
click at [291, 126] on span "Most frequent questions:" at bounding box center [391, 122] width 284 height 9
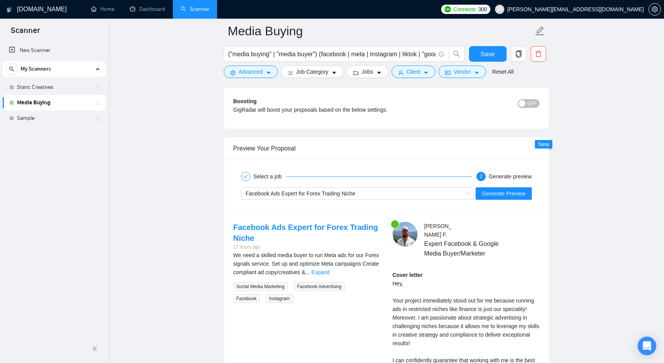
scroll to position [1390, 0]
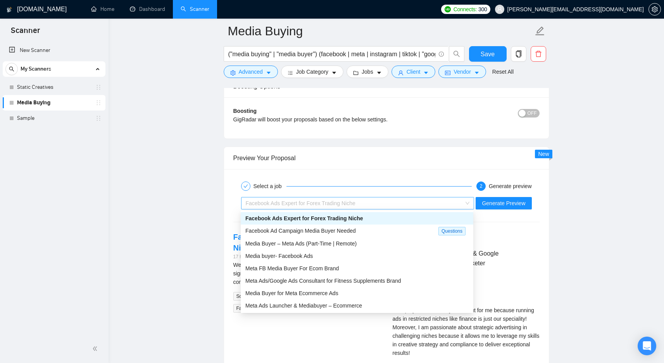
click at [386, 199] on div "Facebook Ads Expert for Forex Trading Niche" at bounding box center [354, 203] width 217 height 12
click at [382, 264] on div "Meta FB Media Buyer For Ecom Brand" at bounding box center [356, 268] width 223 height 9
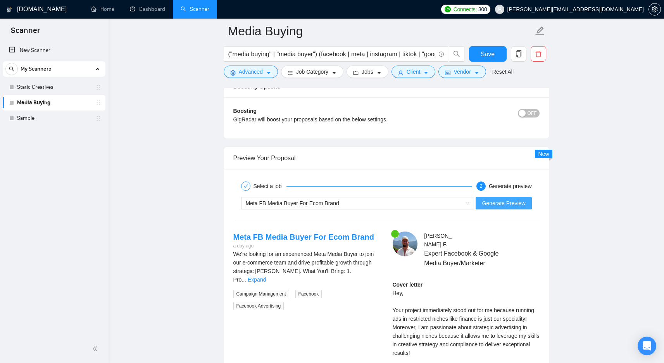
click at [510, 207] on button "Generate Preview" at bounding box center [503, 203] width 56 height 12
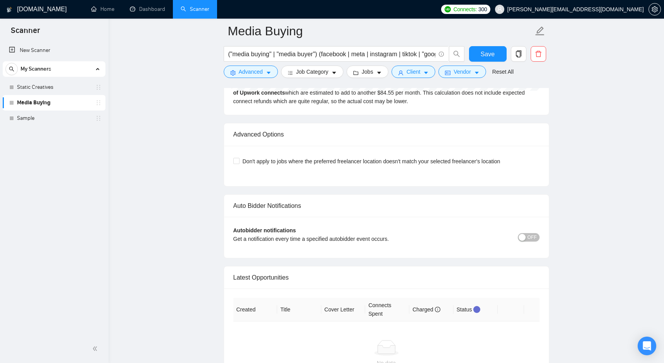
scroll to position [1743, 0]
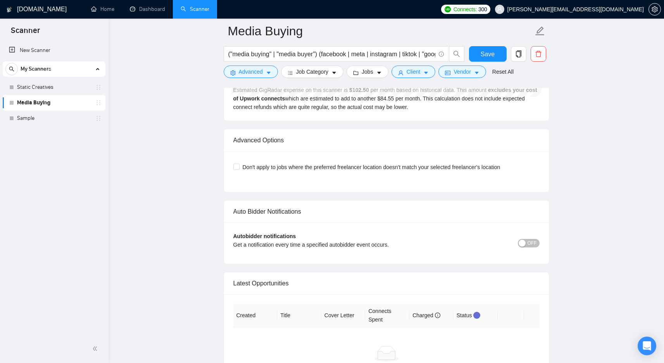
click at [525, 239] on div "button" at bounding box center [521, 242] width 7 height 7
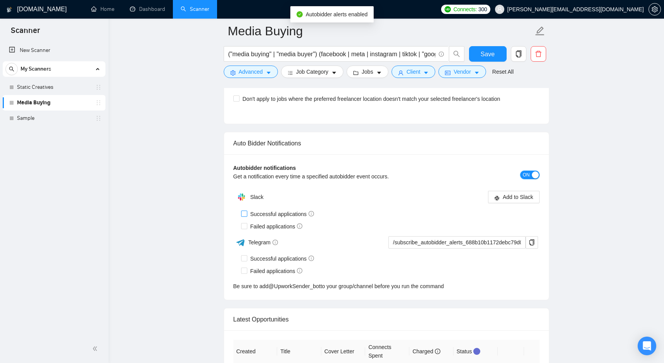
scroll to position [1845, 0]
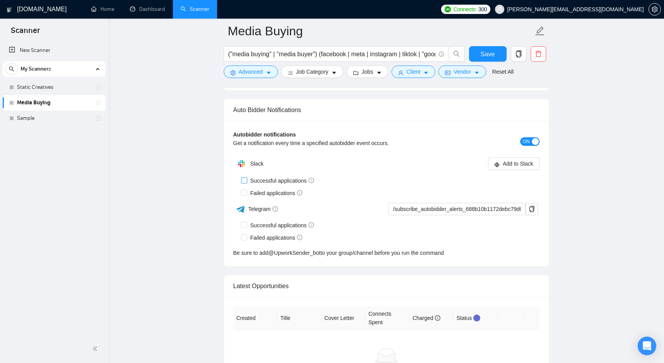
click at [245, 177] on input "Successful applications" at bounding box center [243, 179] width 5 height 5
checkbox input "true"
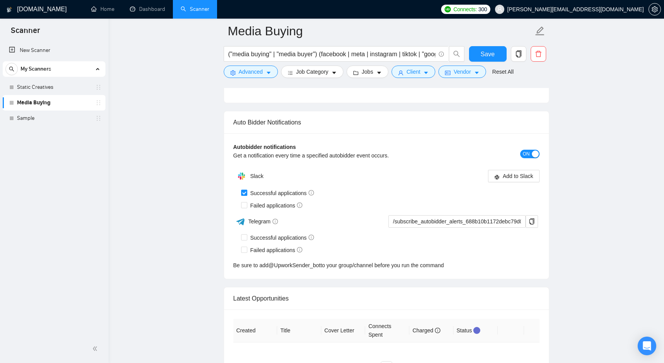
scroll to position [1823, 0]
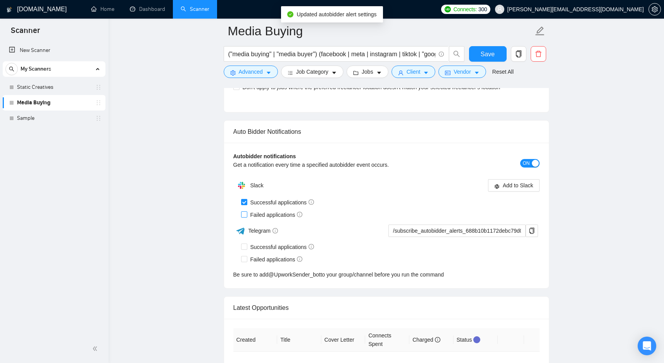
click at [245, 211] on span at bounding box center [244, 214] width 6 height 6
click at [245, 211] on input "Failed applications" at bounding box center [243, 213] width 5 height 5
checkbox input "true"
click at [513, 181] on span "Add to Slack" at bounding box center [518, 185] width 31 height 9
click at [508, 181] on span "Add to Slack" at bounding box center [518, 185] width 31 height 9
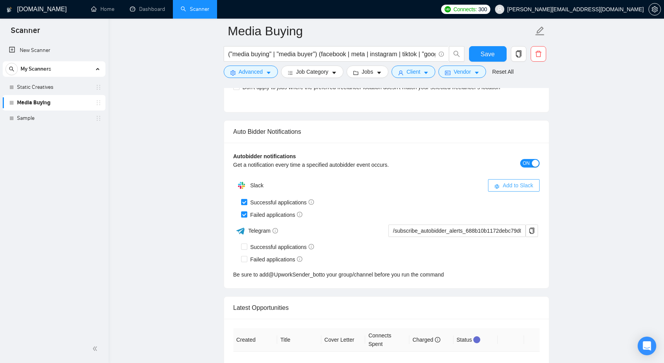
click at [508, 179] on div "Add to Slack" at bounding box center [462, 185] width 153 height 12
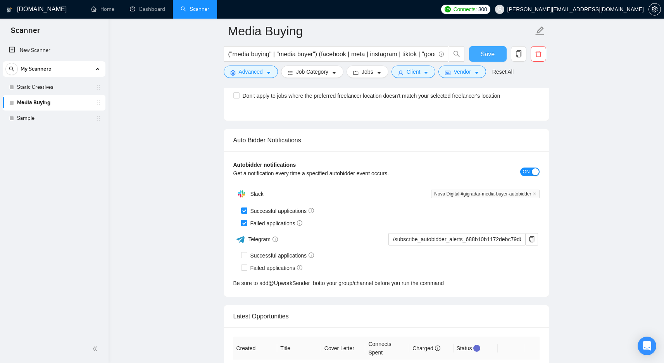
click at [490, 48] on button "Save" at bounding box center [488, 54] width 38 height 16
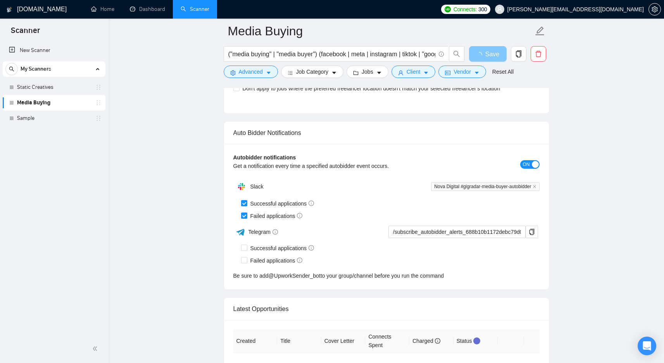
scroll to position [1946, 0]
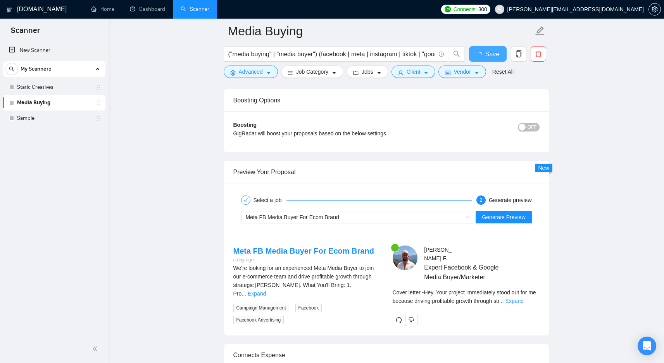
checkbox input "true"
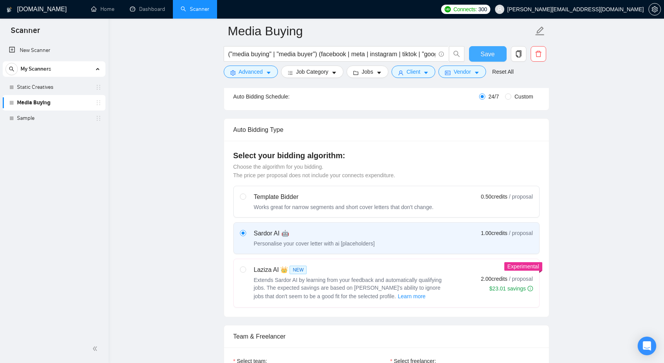
scroll to position [0, 0]
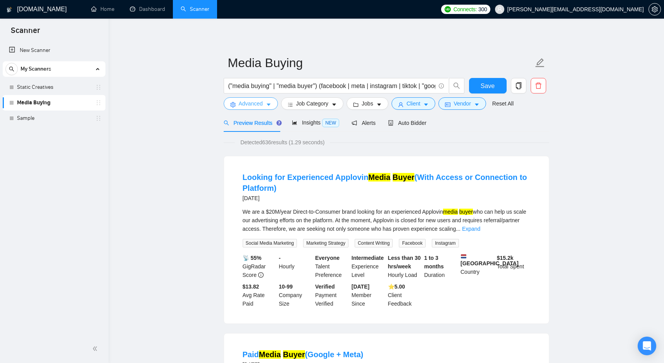
click at [256, 105] on span "Advanced" at bounding box center [251, 103] width 24 height 9
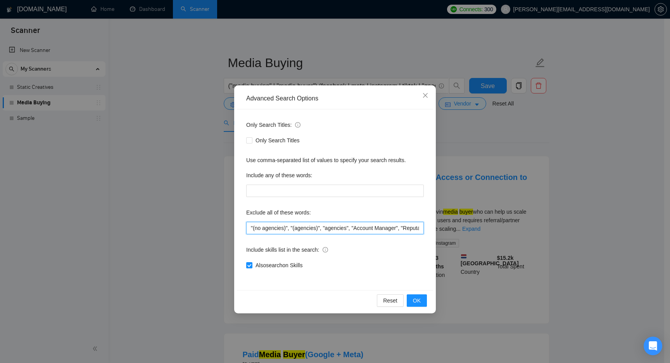
drag, startPoint x: 345, startPoint y: 231, endPoint x: 369, endPoint y: 225, distance: 24.4
click at [369, 225] on input ""(no agencies)", "(agencies)", "agencies", "Account Manager", "Reputation Manag…" at bounding box center [334, 228] width 177 height 12
drag, startPoint x: 371, startPoint y: 227, endPoint x: 461, endPoint y: 226, distance: 90.3
click at [461, 226] on div "Advanced Search Options Only Search Titles: Only Search Titles Use comma-separa…" at bounding box center [335, 181] width 670 height 363
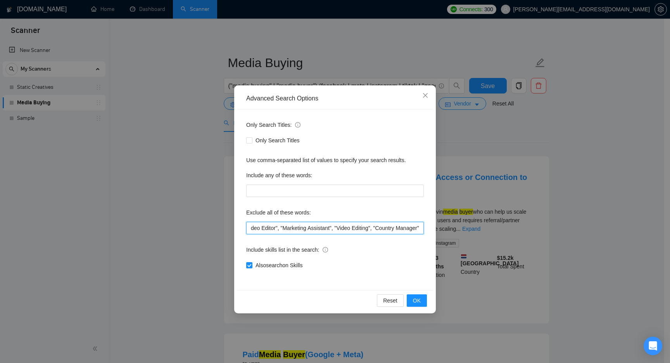
click at [292, 233] on input ""(no agencies)", "(agencies)", "agencies", "Account Manager", "Reputation Manag…" at bounding box center [334, 228] width 177 height 12
drag, startPoint x: 352, startPoint y: 228, endPoint x: 434, endPoint y: 233, distance: 81.9
click at [434, 233] on div "Advanced Search Options Only Search Titles: Only Search Titles Use comma-separa…" at bounding box center [335, 199] width 202 height 228
click at [421, 227] on input ""(no agencies)", "(agencies)", "agencies", "Account Manager", "Reputation Manag…" at bounding box center [334, 228] width 177 height 12
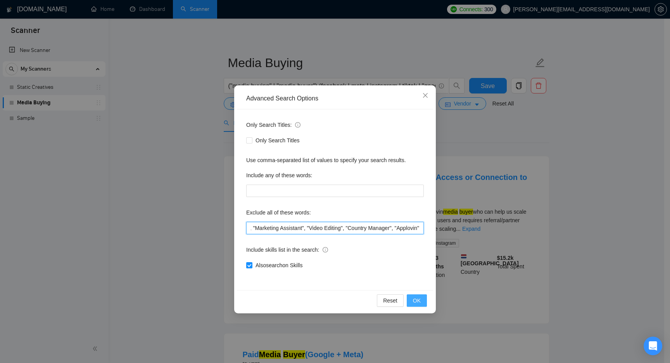
type input ""(no agencies)", "(agencies)", "agencies", "Account Manager", "Reputation Manag…"
click at [419, 300] on span "OK" at bounding box center [417, 300] width 8 height 9
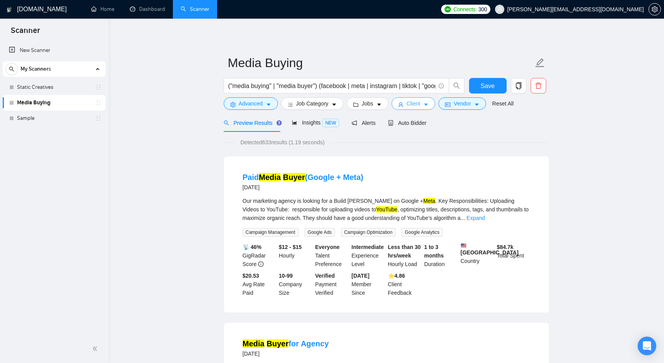
click at [408, 103] on button "Client" at bounding box center [413, 103] width 44 height 12
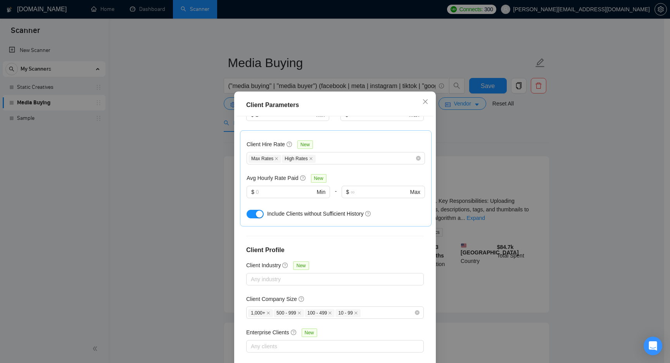
scroll to position [17, 0]
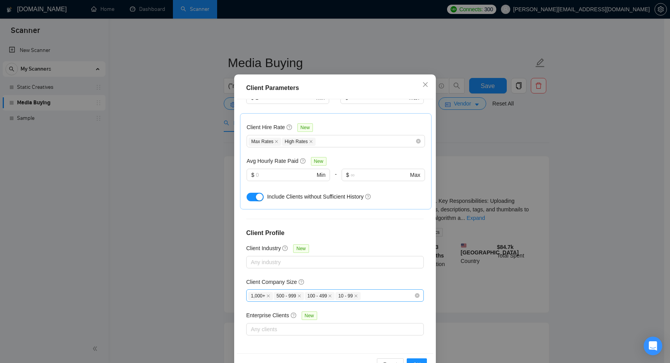
click at [384, 296] on div "1,000+ 500 - 999 100 - 499 10 - 99" at bounding box center [331, 295] width 166 height 9
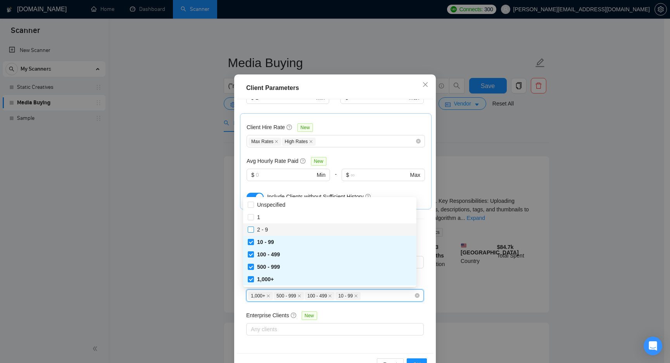
click at [251, 230] on input "2 - 9" at bounding box center [250, 228] width 5 height 5
checkbox input "true"
click at [251, 202] on input "Unspecified" at bounding box center [250, 204] width 5 height 5
checkbox input "true"
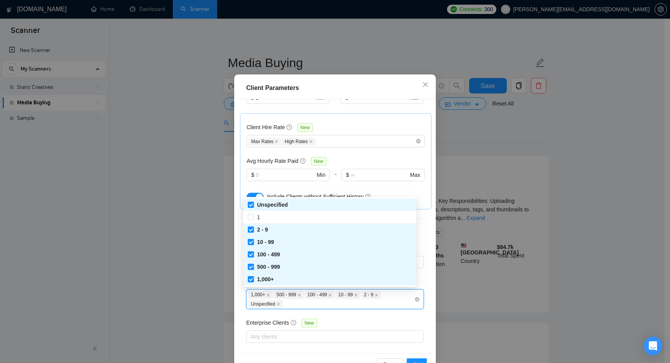
click at [384, 320] on div "Enterprise Clients New" at bounding box center [334, 324] width 177 height 12
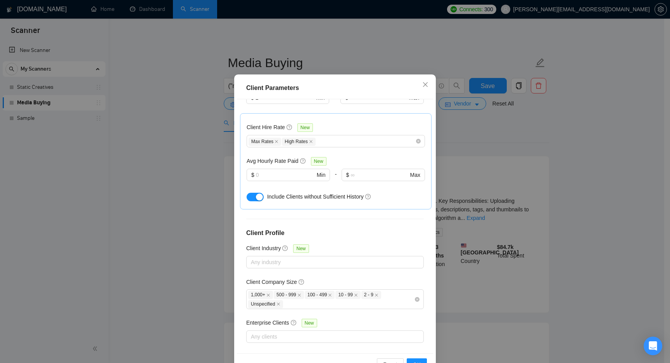
scroll to position [231, 0]
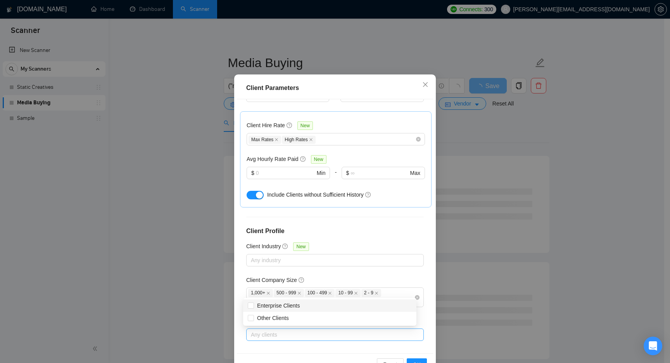
click at [377, 328] on div "Any clients" at bounding box center [334, 334] width 177 height 12
click at [264, 314] on span "Other Clients" at bounding box center [273, 317] width 38 height 9
click at [253, 315] on input "Other Clients" at bounding box center [250, 317] width 5 height 5
checkbox input "false"
click at [268, 307] on span "Enterprise Clients" at bounding box center [278, 305] width 43 height 6
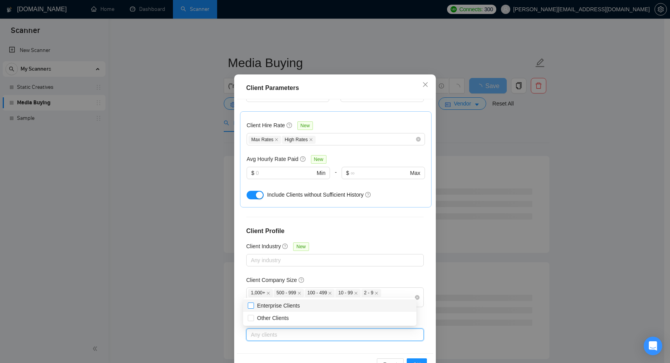
click at [253, 307] on input "Enterprise Clients" at bounding box center [250, 304] width 5 height 5
checkbox input "true"
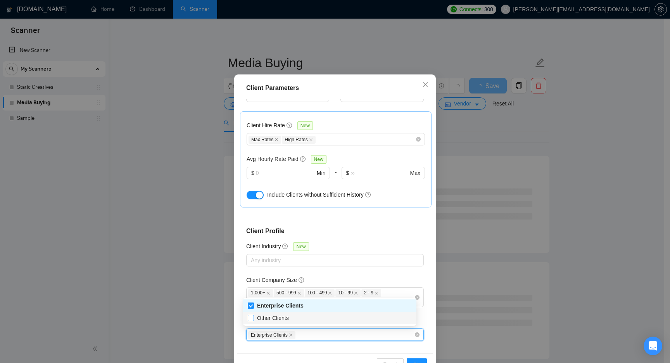
click at [251, 318] on input "Other Clients" at bounding box center [250, 317] width 5 height 5
checkbox input "true"
click at [414, 349] on div "Client Location Include Client Countries Americas Europe Oceania Exclude Client…" at bounding box center [335, 226] width 196 height 254
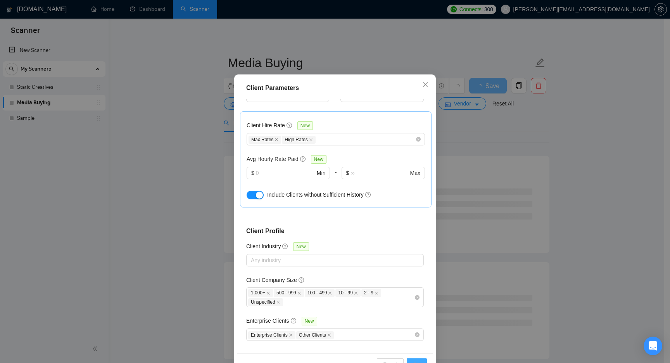
click at [414, 358] on div "Reset OK" at bounding box center [335, 364] width 196 height 22
click at [414, 359] on button "OK" at bounding box center [416, 364] width 20 height 12
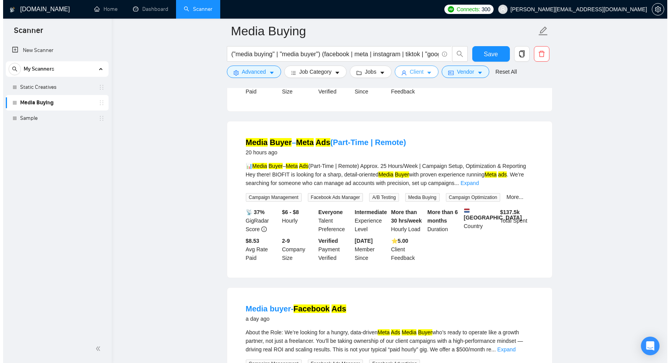
scroll to position [0, 0]
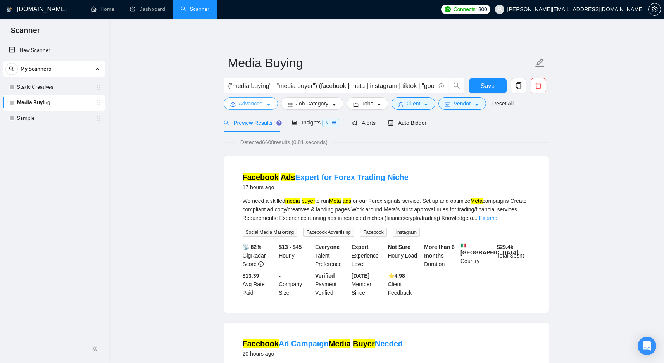
click at [250, 108] on button "Advanced" at bounding box center [251, 103] width 54 height 12
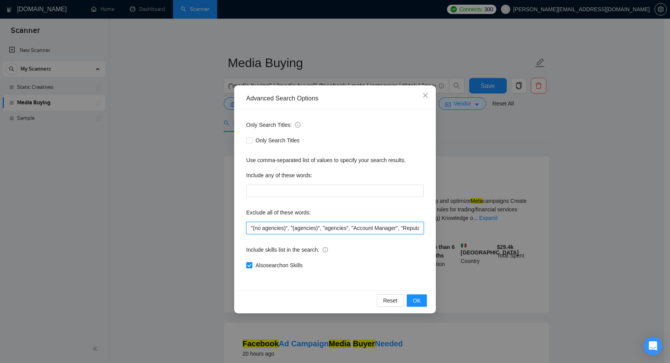
click at [306, 228] on input ""(no agencies)", "(agencies)", "agencies", "Account Manager", "Reputation Manag…" at bounding box center [334, 228] width 177 height 12
drag, startPoint x: 301, startPoint y: 229, endPoint x: 431, endPoint y: 234, distance: 130.3
click at [431, 234] on div "Only Search Titles: Only Search Titles Use comma-separated list of values to sp…" at bounding box center [335, 199] width 196 height 181
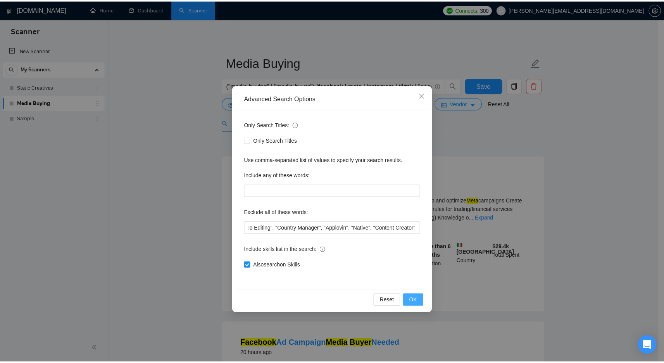
scroll to position [0, 0]
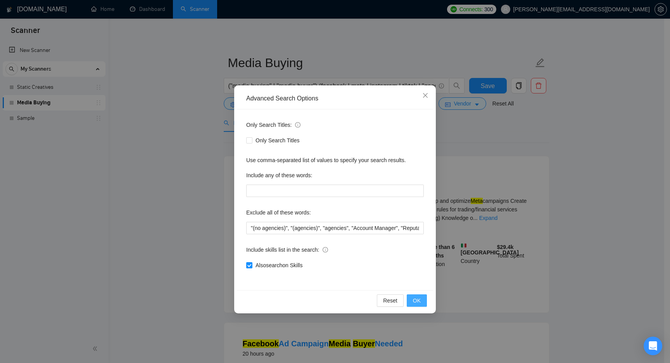
click at [415, 297] on span "OK" at bounding box center [417, 300] width 8 height 9
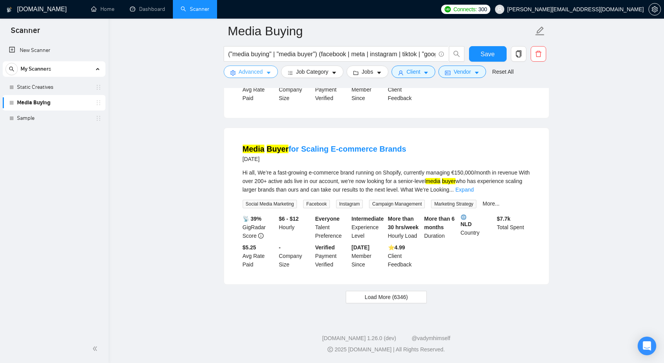
scroll to position [1580, 0]
click at [393, 300] on span "Load More (6346)" at bounding box center [386, 297] width 43 height 9
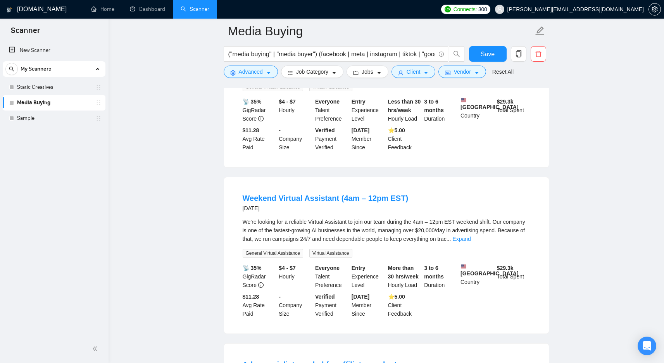
scroll to position [1815, 0]
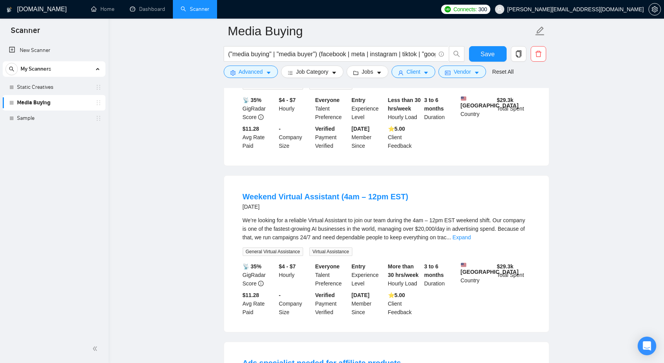
click at [314, 241] on div "We’re looking for a reliable Virtual Assistant to join our team during the 4am …" at bounding box center [387, 229] width 288 height 26
drag, startPoint x: 314, startPoint y: 275, endPoint x: 329, endPoint y: 275, distance: 14.7
click at [329, 241] on div "We’re looking for a reliable Virtual Assistant to join our team during the 4am …" at bounding box center [387, 229] width 288 height 26
copy div "Virtual Assistant"
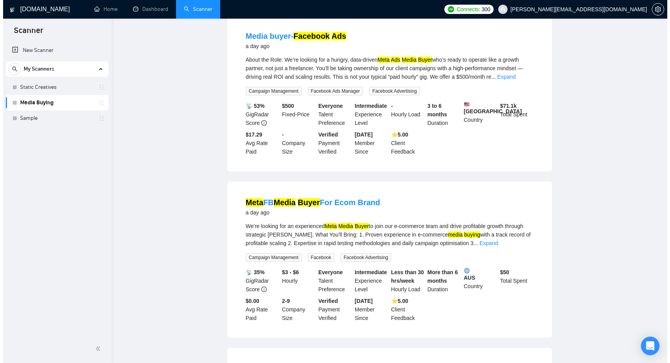
scroll to position [0, 0]
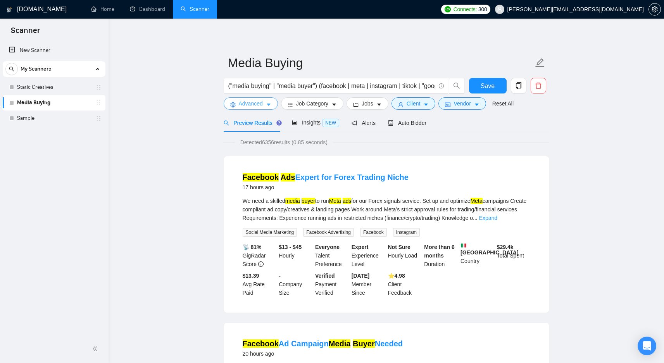
click at [254, 105] on span "Advanced" at bounding box center [251, 103] width 24 height 9
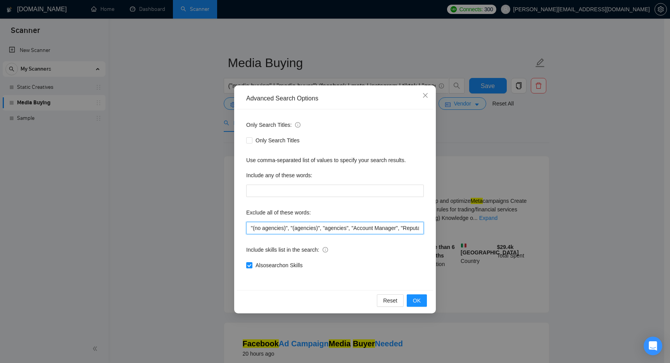
scroll to position [0, 588]
drag, startPoint x: 338, startPoint y: 229, endPoint x: 474, endPoint y: 229, distance: 135.6
click at [474, 229] on div "Advanced Search Options Only Search Titles: Only Search Titles Use comma-separa…" at bounding box center [335, 181] width 670 height 363
paste input "Virtual Assistant"
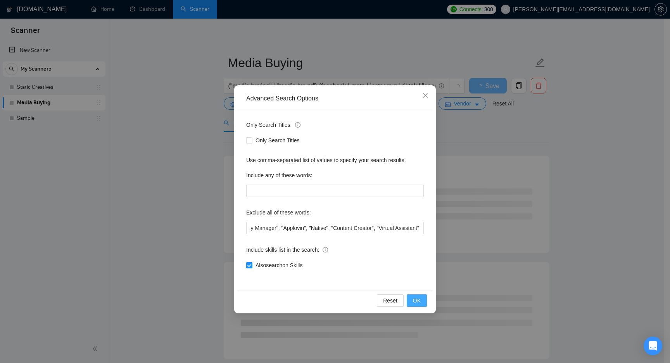
click at [410, 297] on button "OK" at bounding box center [416, 300] width 20 height 12
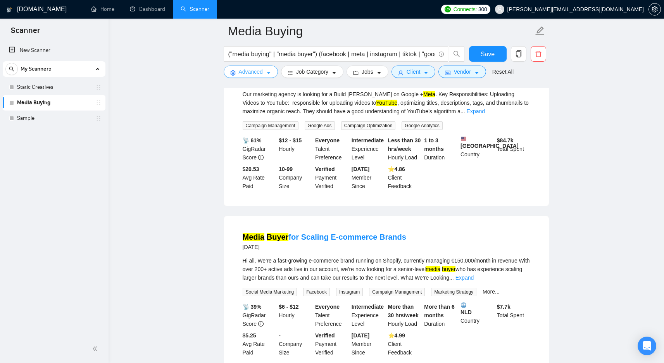
scroll to position [1580, 0]
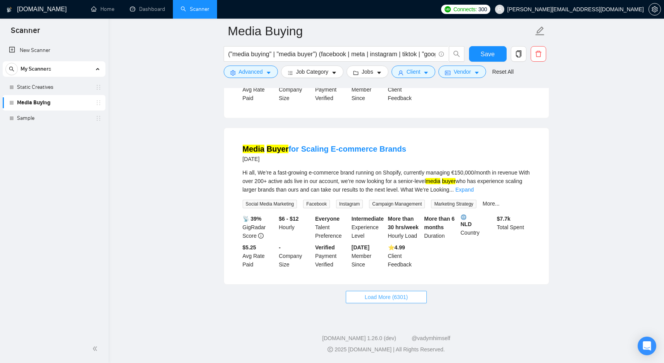
click at [392, 301] on button "Load More (6301)" at bounding box center [386, 297] width 81 height 12
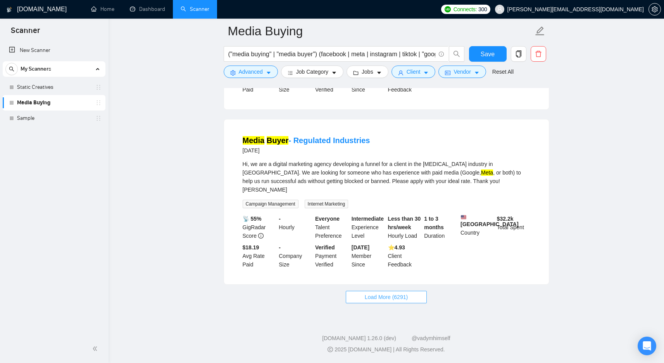
scroll to position [3293, 0]
click at [419, 303] on button "Load More (6291)" at bounding box center [386, 297] width 81 height 12
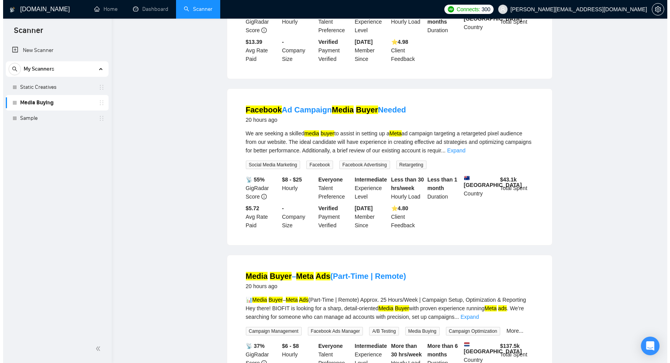
scroll to position [0, 0]
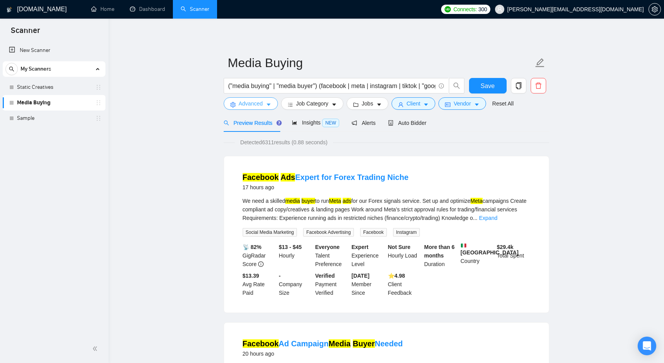
click at [252, 107] on span "Advanced" at bounding box center [251, 103] width 24 height 9
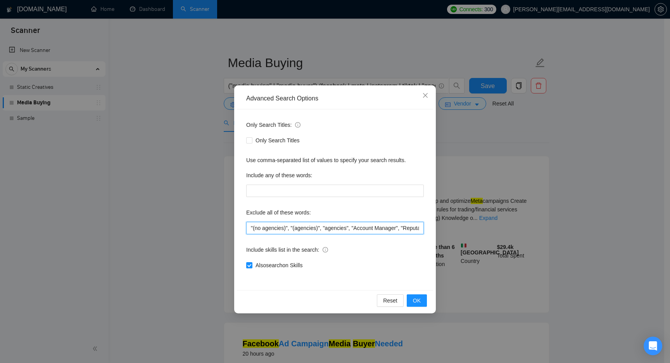
click at [334, 229] on input ""(no agencies)", "(agencies)", "agencies", "Account Manager", "Reputation Manag…" at bounding box center [334, 228] width 177 height 12
drag, startPoint x: 335, startPoint y: 229, endPoint x: 448, endPoint y: 232, distance: 112.4
click at [448, 232] on div "Advanced Search Options Only Search Titles: Only Search Titles Use comma-separa…" at bounding box center [335, 181] width 670 height 363
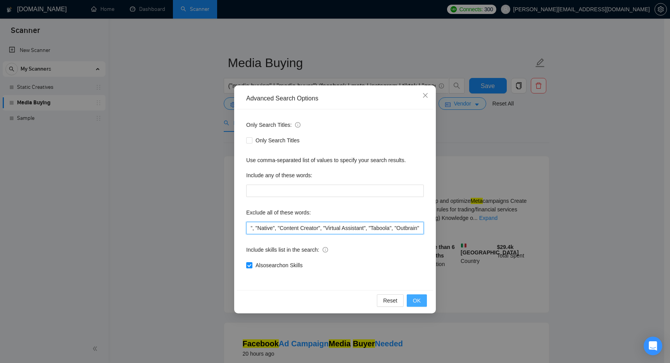
type input ""(no agencies)", "(agencies)", "agencies", "Account Manager", "Reputation Manag…"
click at [420, 302] on span "OK" at bounding box center [417, 300] width 8 height 9
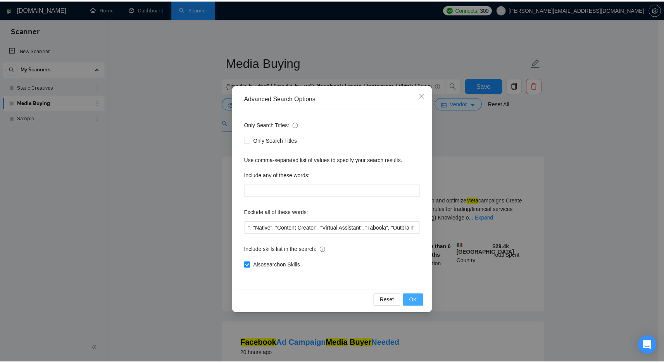
scroll to position [0, 0]
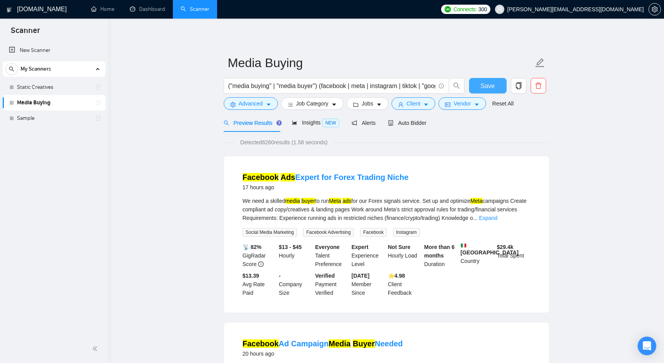
click at [484, 86] on span "Save" at bounding box center [488, 86] width 14 height 10
click at [316, 124] on span "Insights NEW" at bounding box center [315, 122] width 47 height 6
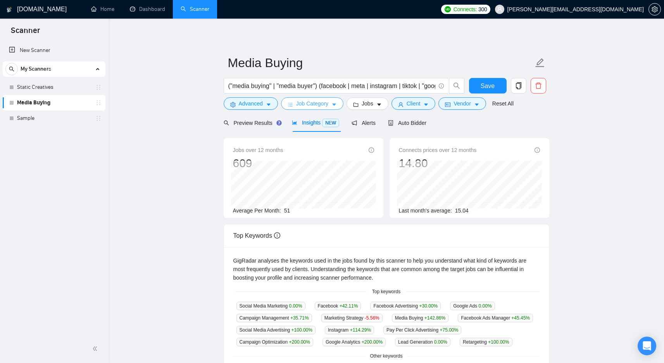
click at [325, 102] on span "Job Category" at bounding box center [312, 103] width 32 height 9
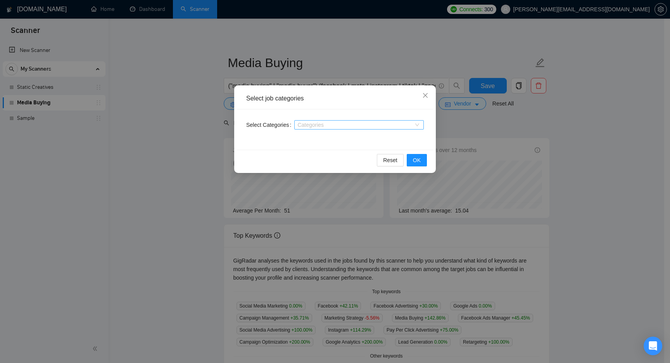
click at [364, 123] on div at bounding box center [355, 125] width 118 height 6
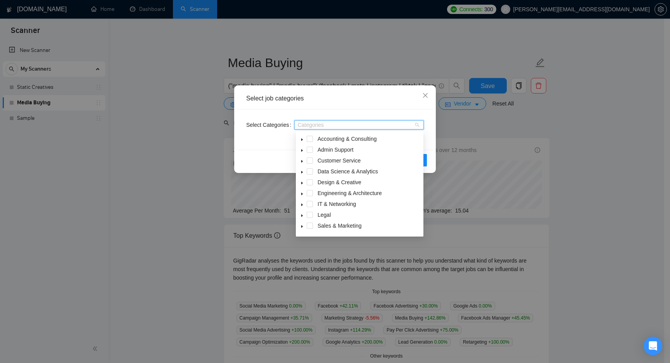
click at [531, 150] on div "Select job categories Select Categories Categories Reset OK" at bounding box center [335, 181] width 670 height 363
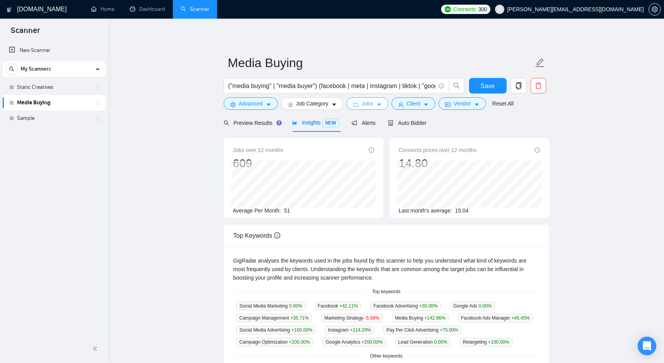
click at [369, 109] on button "Jobs" at bounding box center [367, 103] width 42 height 12
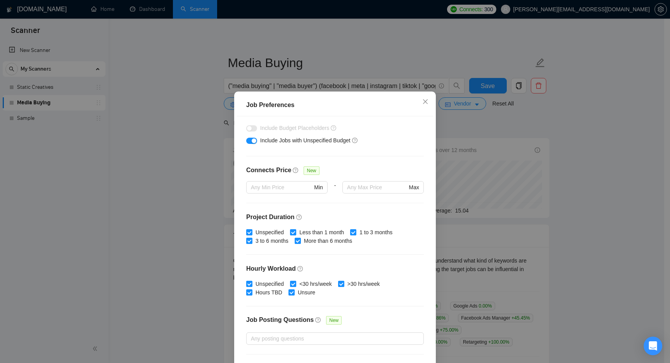
scroll to position [183, 0]
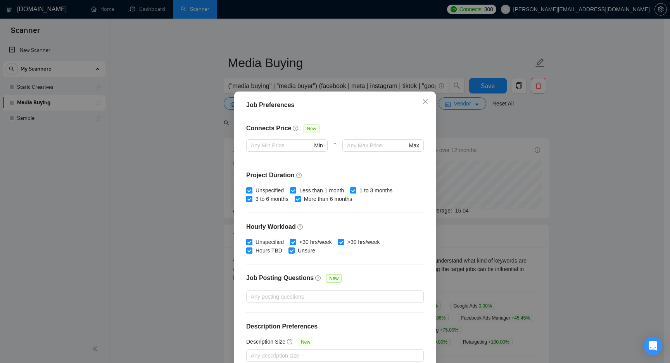
click at [569, 159] on div "Job Preferences Budget Project Type All Fixed Price Hourly Rate Fixed Price Bud…" at bounding box center [335, 181] width 670 height 363
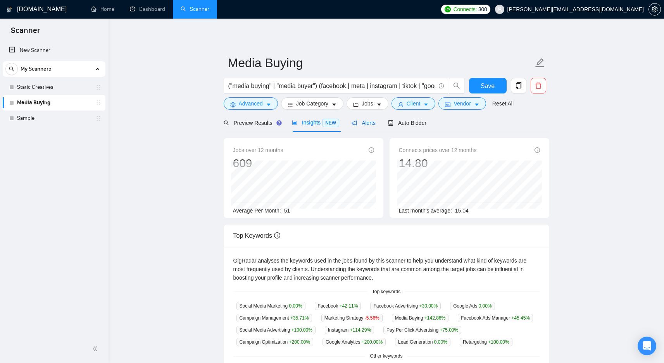
click at [368, 120] on span "Alerts" at bounding box center [363, 123] width 24 height 6
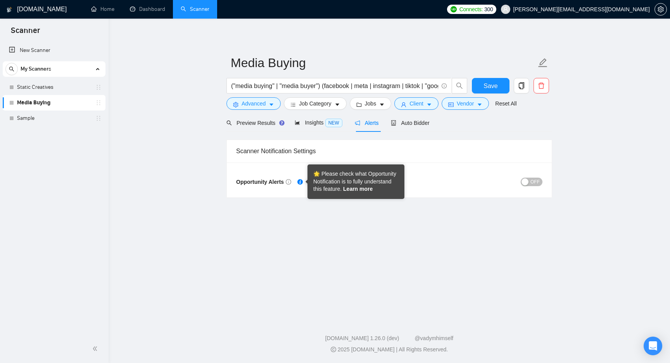
click at [346, 188] on link "Learn more" at bounding box center [357, 189] width 29 height 6
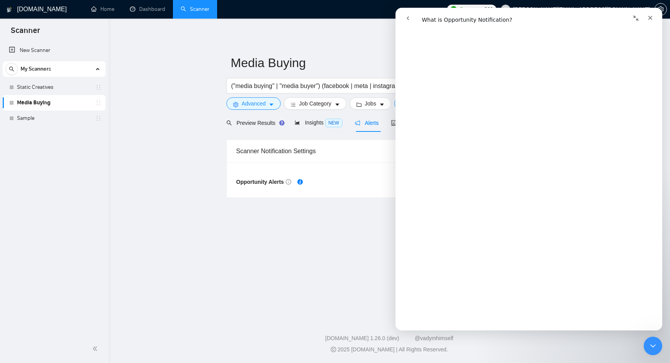
scroll to position [555, 0]
click at [648, 346] on icon "Close Intercom Messenger" at bounding box center [651, 344] width 9 height 9
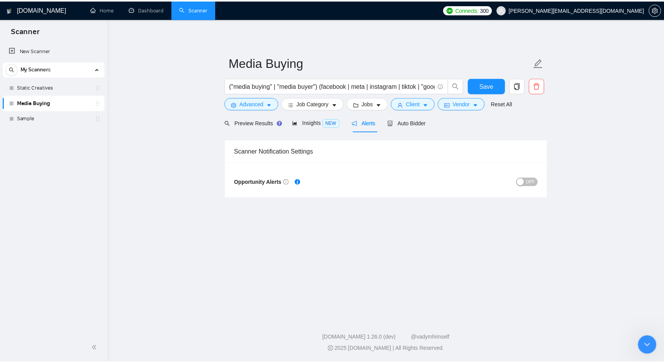
scroll to position [0, 0]
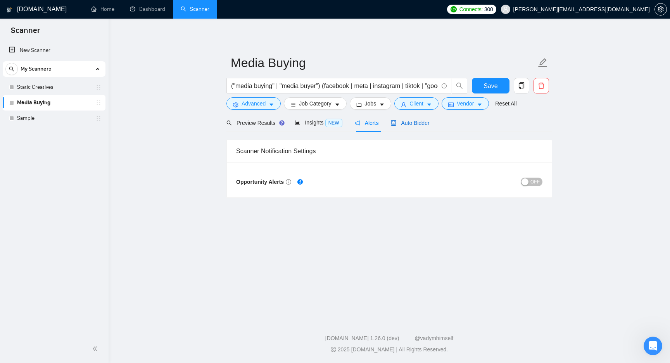
click at [409, 122] on span "Auto Bidder" at bounding box center [410, 123] width 38 height 6
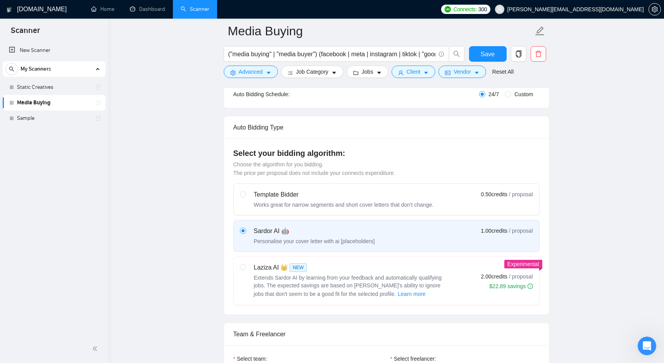
scroll to position [158, 0]
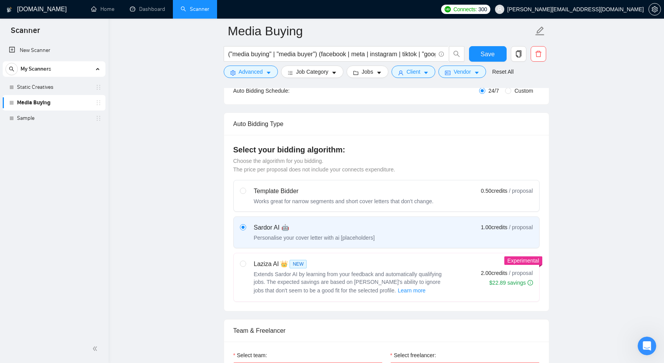
click at [314, 275] on span "Extends Sardor AI by learning from your feedback and automatically qualifying j…" at bounding box center [348, 282] width 188 height 22
click at [245, 266] on input "radio" at bounding box center [242, 262] width 5 height 5
radio input "true"
radio input "false"
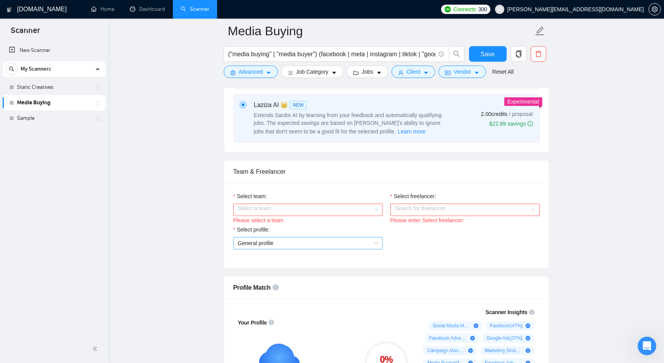
scroll to position [326, 0]
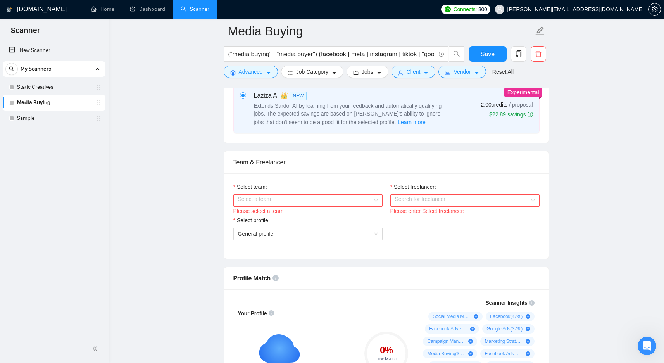
click at [328, 193] on div "Select team:" at bounding box center [307, 189] width 149 height 12
click at [320, 199] on input "Select team:" at bounding box center [305, 201] width 134 height 12
click at [297, 212] on div "Nova Digital" at bounding box center [308, 215] width 140 height 9
click at [403, 203] on input "Select freelancer:" at bounding box center [462, 201] width 134 height 12
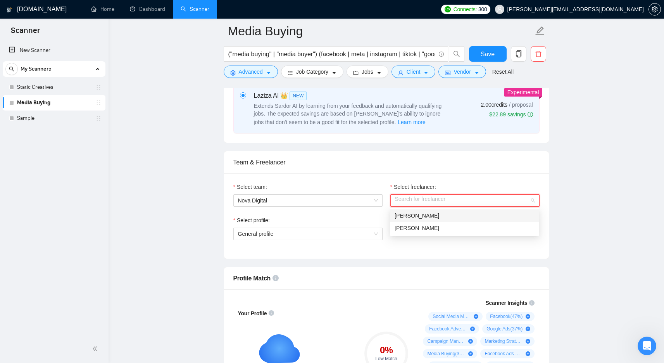
click at [460, 214] on div "[PERSON_NAME]" at bounding box center [464, 215] width 140 height 9
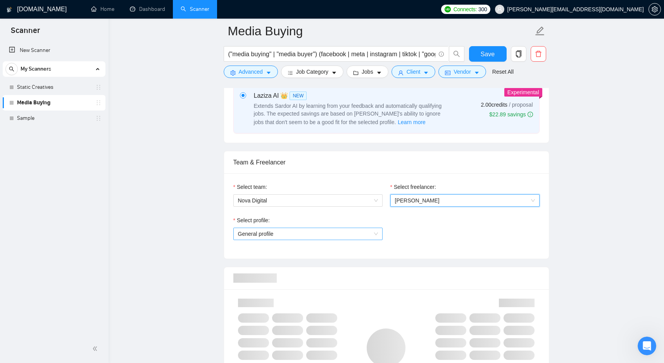
click at [339, 236] on span "General profile" at bounding box center [308, 234] width 140 height 12
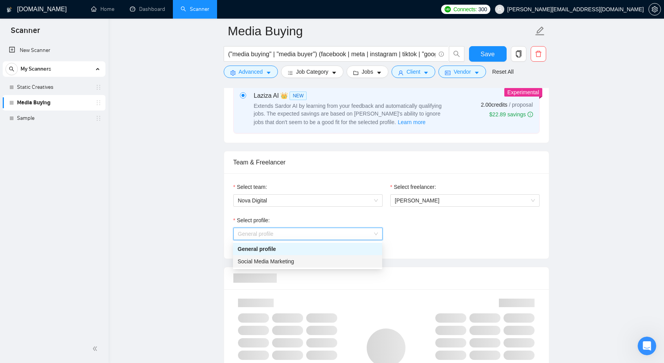
click at [323, 259] on div "Social Media Marketing" at bounding box center [308, 261] width 140 height 9
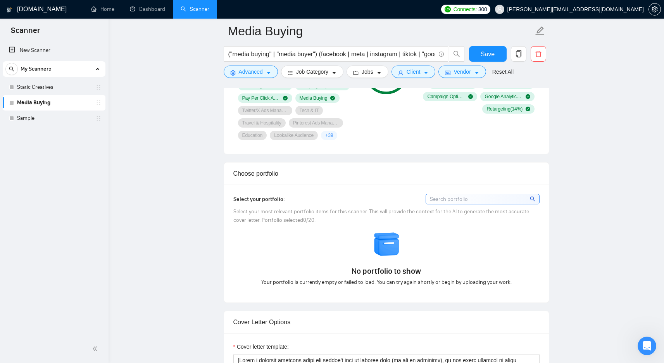
scroll to position [644, 0]
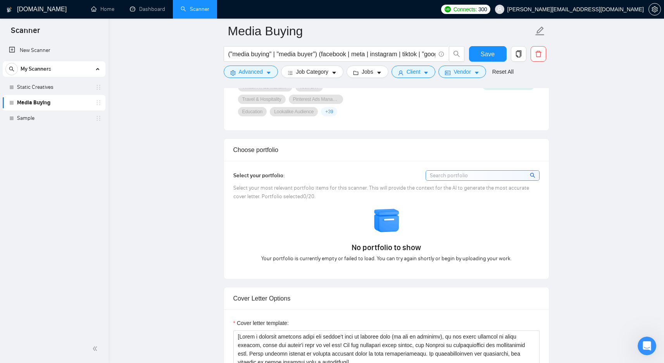
click at [451, 171] on input at bounding box center [482, 176] width 113 height 10
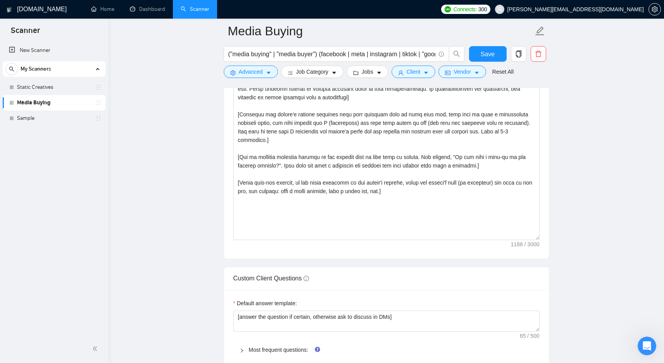
scroll to position [882, 0]
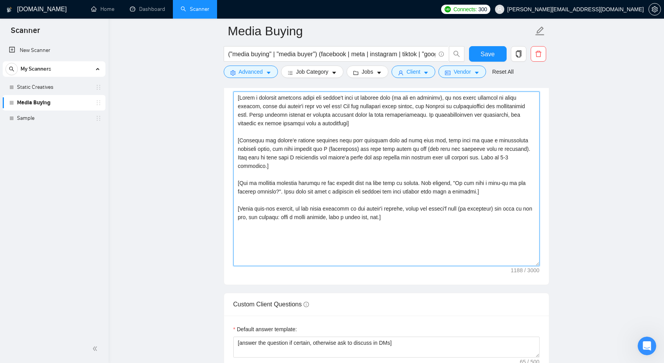
click at [387, 214] on textarea "Cover letter template:" at bounding box center [386, 178] width 306 height 174
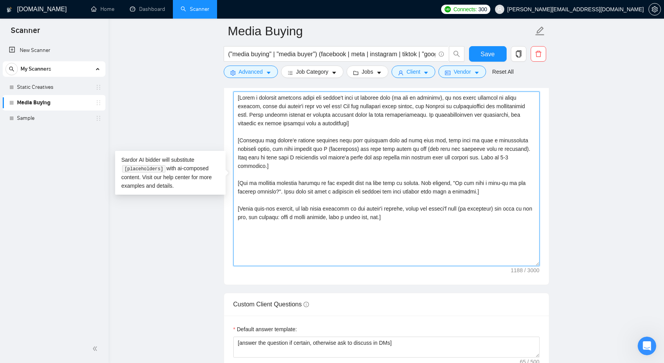
paste textarea "Say Hey, address the client by name (if available). Otherwise, simply say Hey] …"
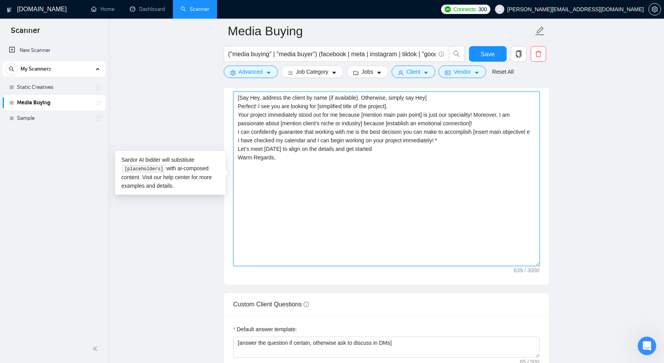
click at [522, 114] on textarea "[Say Hey, address the client by name (if available). Otherwise, simply say Hey]…" at bounding box center [386, 178] width 306 height 174
click at [461, 98] on textarea "[Say Hey, address the client by name (if available). Otherwise, simply say Hey]…" at bounding box center [386, 178] width 306 height 174
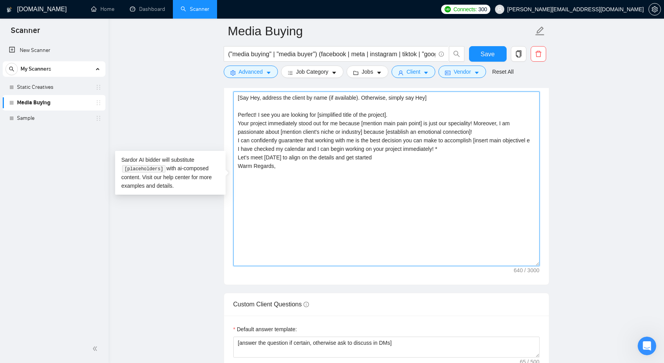
click at [401, 115] on textarea "[Say Hey, address the client by name (if available). Otherwise, simply say Hey]…" at bounding box center [386, 178] width 306 height 174
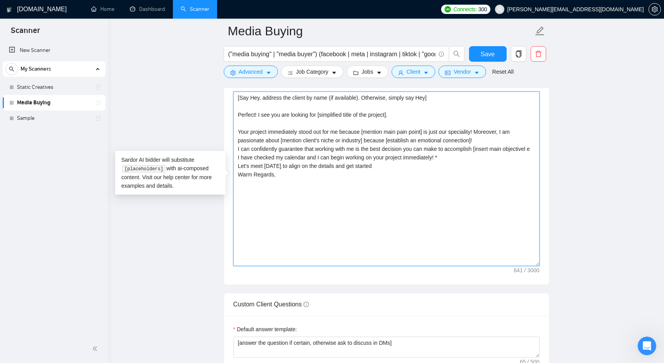
click at [496, 142] on textarea "[Say Hey, address the client by name (if available). Otherwise, simply say Hey]…" at bounding box center [386, 178] width 306 height 174
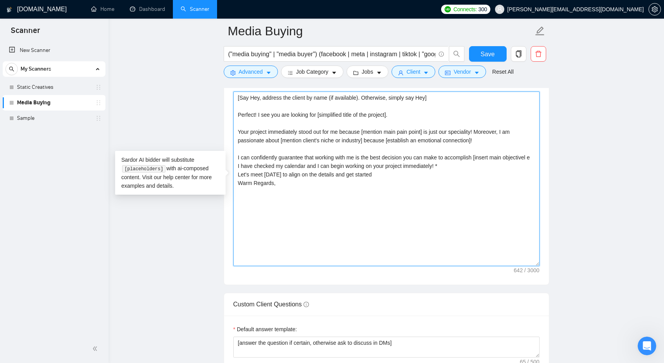
click at [387, 166] on textarea "[Say Hey, address the client by name (if available). Otherwise, simply say Hey]…" at bounding box center [386, 178] width 306 height 174
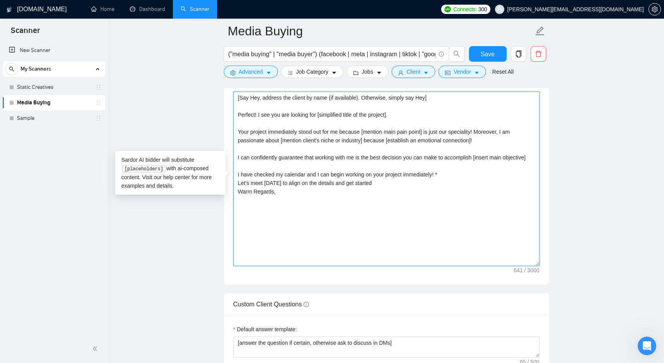
click at [456, 183] on textarea "[Say Hey, address the client by name (if available). Otherwise, simply say Hey]…" at bounding box center [386, 178] width 306 height 174
click at [399, 201] on textarea "[Say Hey, address the client by name (if available). Otherwise, simply say Hey]…" at bounding box center [386, 178] width 306 height 174
click at [398, 201] on textarea "[Say Hey, address the client by name (if available). Otherwise, simply say Hey]…" at bounding box center [386, 178] width 306 height 174
click at [254, 98] on textarea "[Say Hey, address the client by name (if available). Otherwise, simply say Hey]…" at bounding box center [386, 178] width 306 height 174
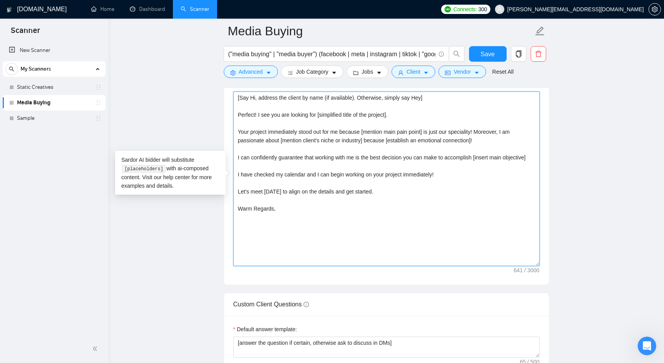
click at [252, 96] on textarea "[Say Hi, address the client by name (if available). Otherwise, simply say Hey] …" at bounding box center [386, 178] width 306 height 174
click at [422, 98] on textarea "[Say Hi, address the client by name (if available). Otherwise, simply say Hey] …" at bounding box center [386, 178] width 306 height 174
paste textarea "i"
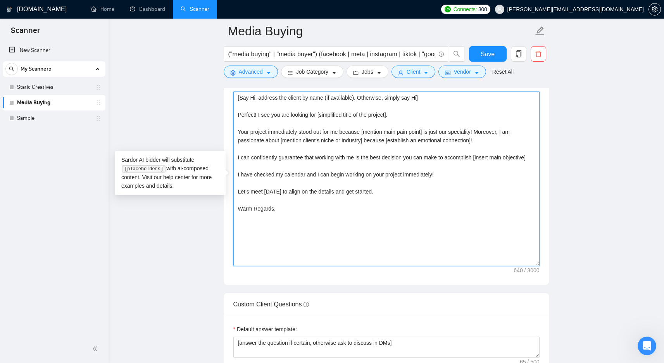
drag, startPoint x: 238, startPoint y: 130, endPoint x: 236, endPoint y: 117, distance: 12.9
click at [236, 117] on textarea "[Say Hi, address the client by name (if available). Otherwise, simply say Hi] P…" at bounding box center [386, 178] width 306 height 174
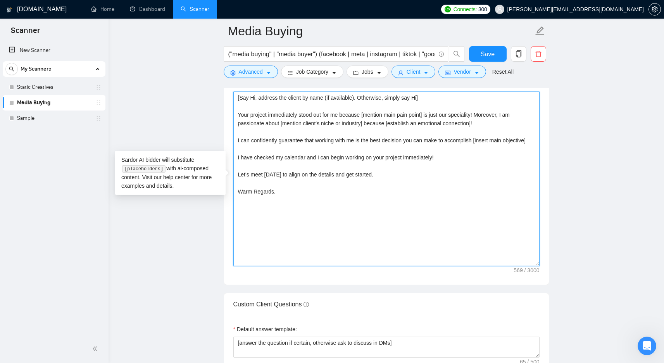
click at [439, 114] on textarea "[Say Hi, address the client by name (if available). Otherwise, simply say Hi] Y…" at bounding box center [386, 178] width 306 height 174
drag, startPoint x: 439, startPoint y: 114, endPoint x: 474, endPoint y: 113, distance: 35.3
click at [474, 113] on textarea "[Say Hi, address the client by name (if available). Otherwise, simply say Hi] Y…" at bounding box center [386, 178] width 306 height 174
click at [286, 200] on textarea "[Say Hi, address the client by name (if available). Otherwise, simply say Hi] Y…" at bounding box center [386, 178] width 306 height 174
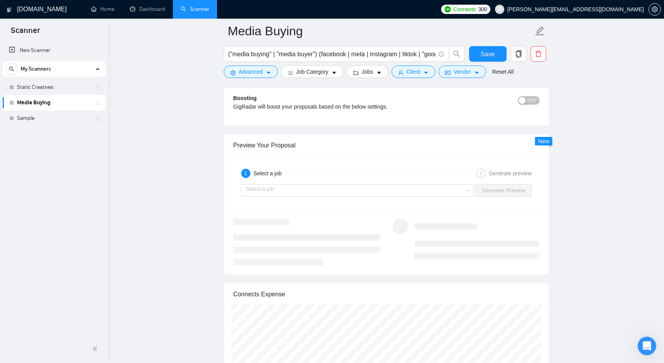
scroll to position [1380, 0]
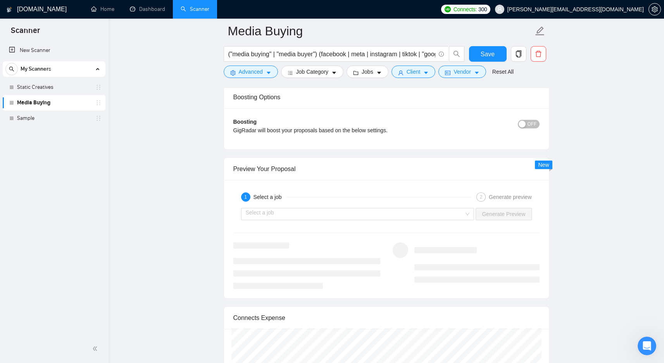
type textarea "[Say Hi, address the client by name (if available). Otherwise, simply say Hi] Y…"
click at [436, 221] on div "Select a job Generate Preview" at bounding box center [387, 214] width 308 height 19
click at [436, 218] on input "search" at bounding box center [355, 214] width 219 height 12
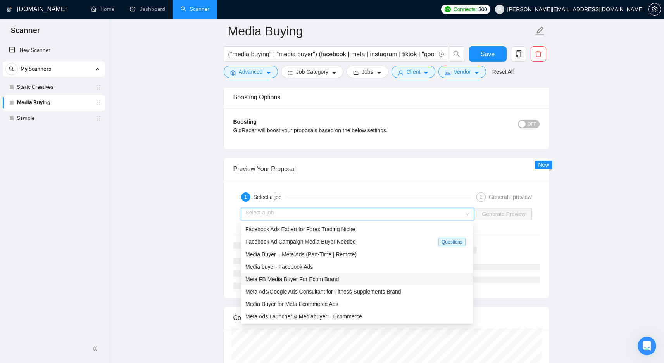
click at [387, 281] on div "Meta FB Media Buyer For Ecom Brand" at bounding box center [356, 279] width 223 height 9
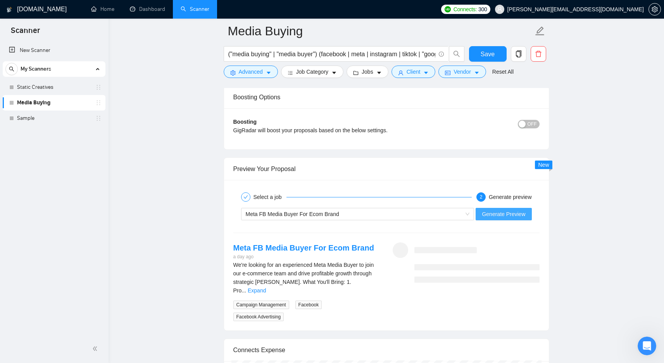
click at [491, 218] on button "Generate Preview" at bounding box center [503, 214] width 56 height 12
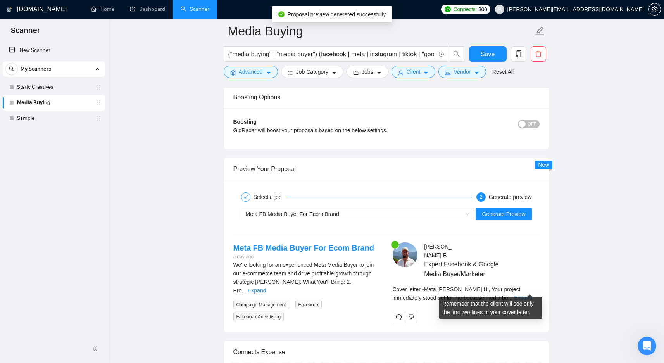
click at [532, 295] on link "Expand" at bounding box center [523, 298] width 18 height 6
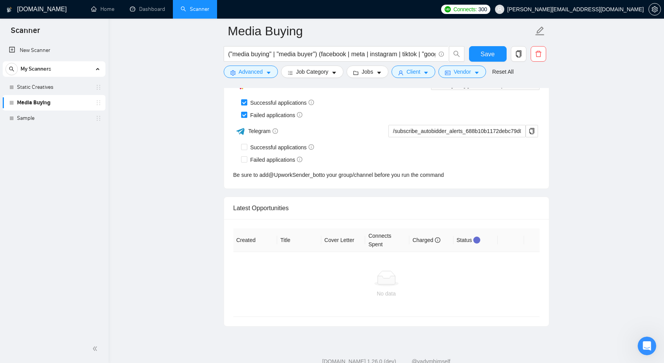
scroll to position [2131, 0]
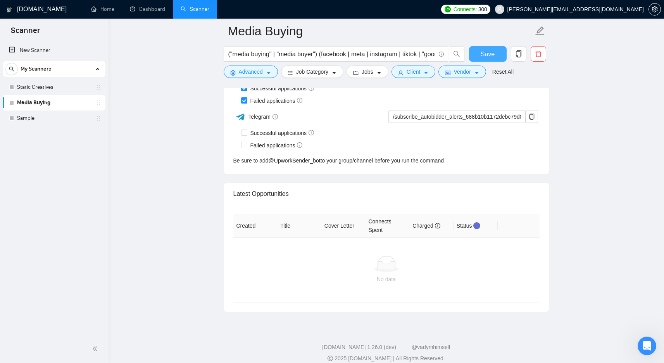
click at [491, 55] on span "Save" at bounding box center [488, 54] width 14 height 10
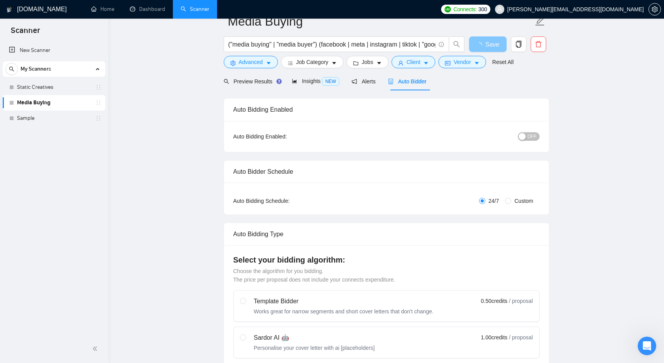
scroll to position [0, 0]
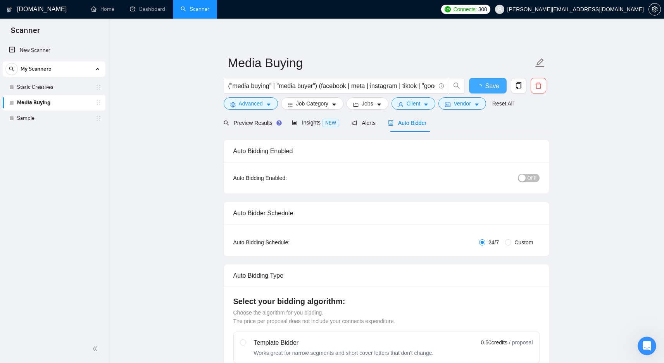
checkbox input "true"
click at [537, 177] on button "OFF" at bounding box center [529, 178] width 22 height 9
click at [496, 88] on button "Save" at bounding box center [488, 86] width 38 height 16
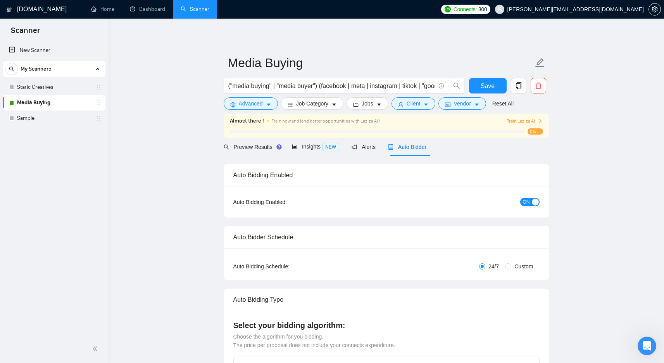
click at [518, 119] on span "Train Laziza AI" at bounding box center [525, 120] width 36 height 7
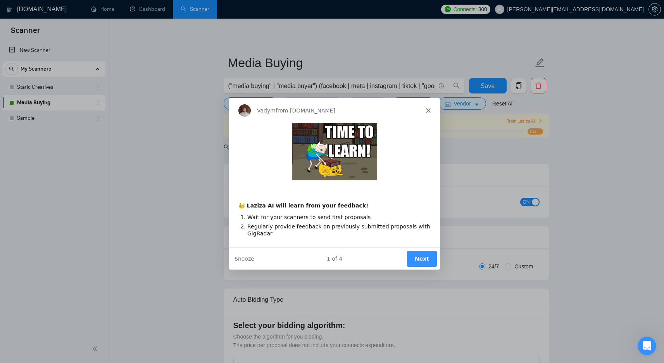
click at [421, 262] on button "Next" at bounding box center [421, 258] width 30 height 16
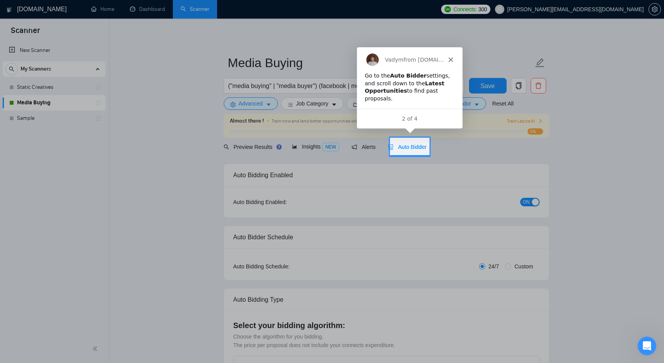
click at [420, 113] on div "2 of 4" at bounding box center [409, 118] width 105 height 20
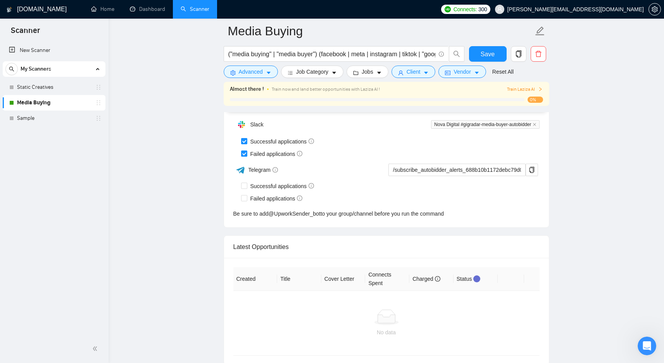
scroll to position [2155, 0]
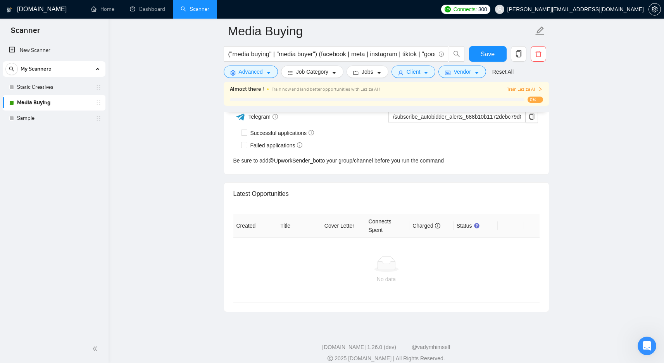
click at [534, 92] on span "Train Laziza AI" at bounding box center [525, 89] width 36 height 7
click at [528, 90] on span "Train Laziza AI" at bounding box center [525, 89] width 36 height 7
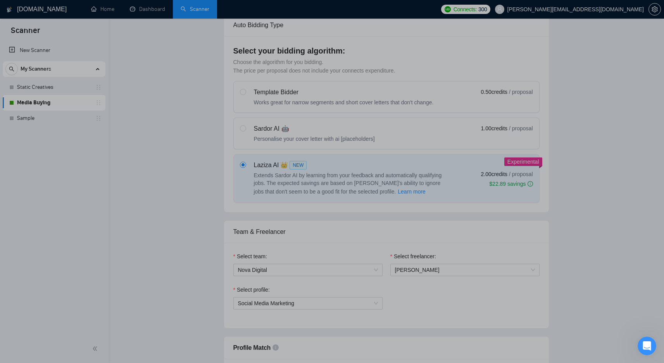
scroll to position [0, 0]
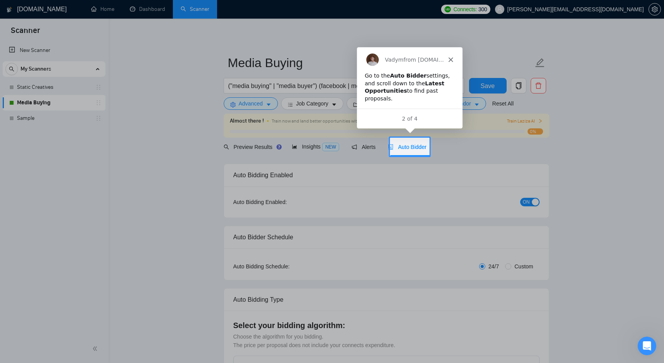
click at [409, 145] on span "Auto Bidder" at bounding box center [407, 147] width 38 height 6
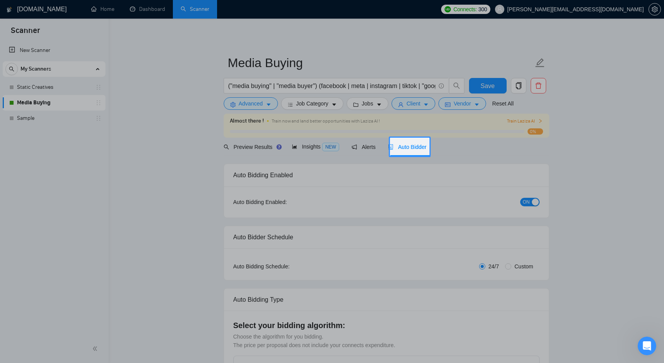
click at [409, 144] on span "Auto Bidder" at bounding box center [407, 147] width 38 height 6
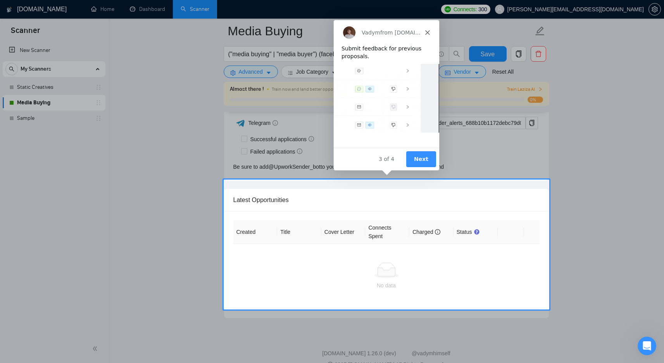
scroll to position [2149, 0]
click at [419, 159] on button "Next" at bounding box center [420, 158] width 30 height 16
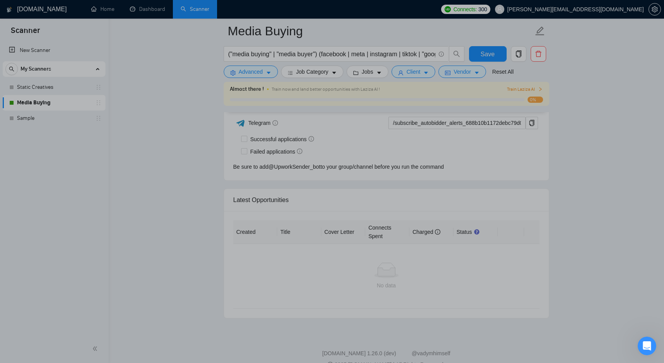
scroll to position [0, 0]
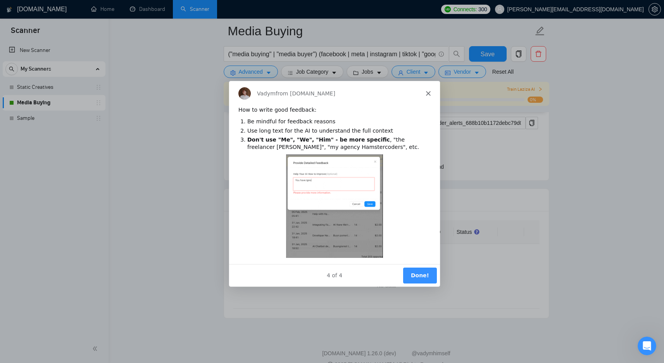
click at [420, 279] on button "Done!" at bounding box center [419, 275] width 34 height 16
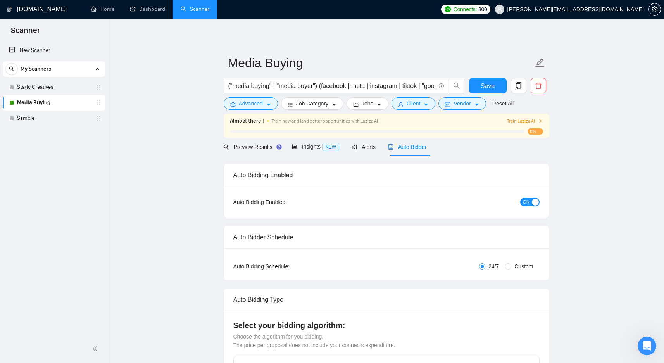
click at [258, 144] on span "Preview Results" at bounding box center [252, 147] width 56 height 6
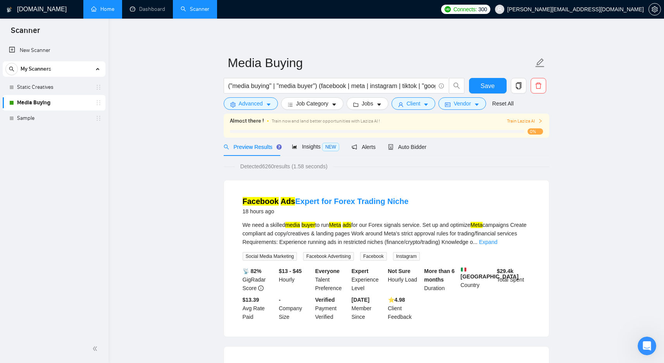
click at [93, 6] on link "Home" at bounding box center [102, 9] width 23 height 7
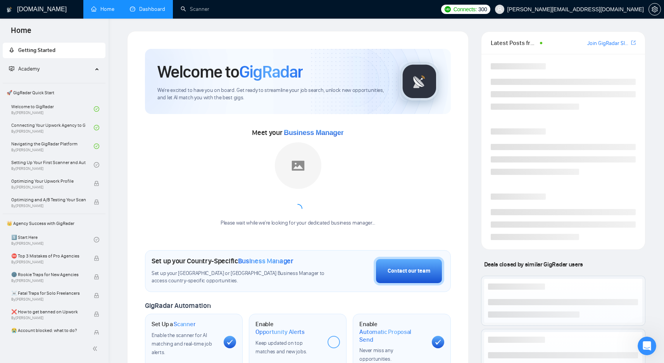
click at [150, 8] on link "Dashboard" at bounding box center [147, 9] width 35 height 7
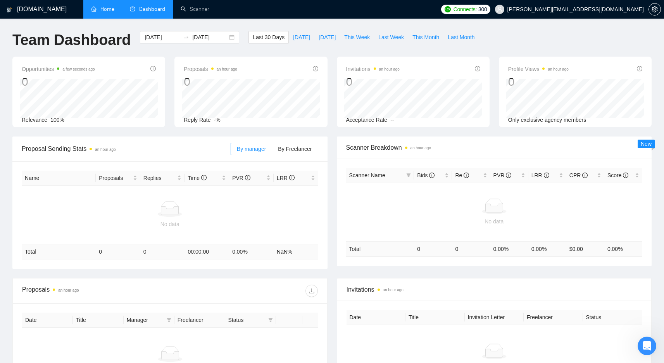
click at [99, 7] on link "Home" at bounding box center [102, 9] width 23 height 7
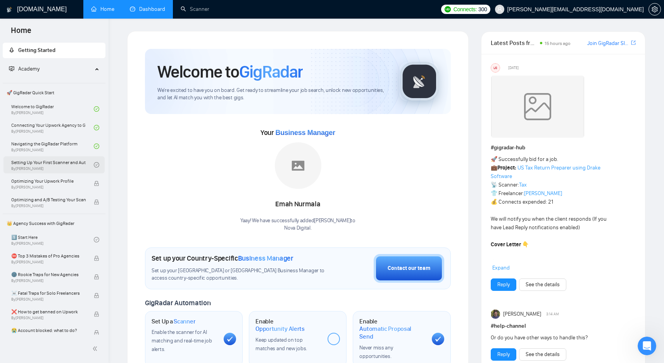
click at [69, 162] on link "Setting Up Your First Scanner and Auto-Bidder By Vlad Timinsky" at bounding box center [52, 164] width 83 height 17
